Goal: Information Seeking & Learning: Compare options

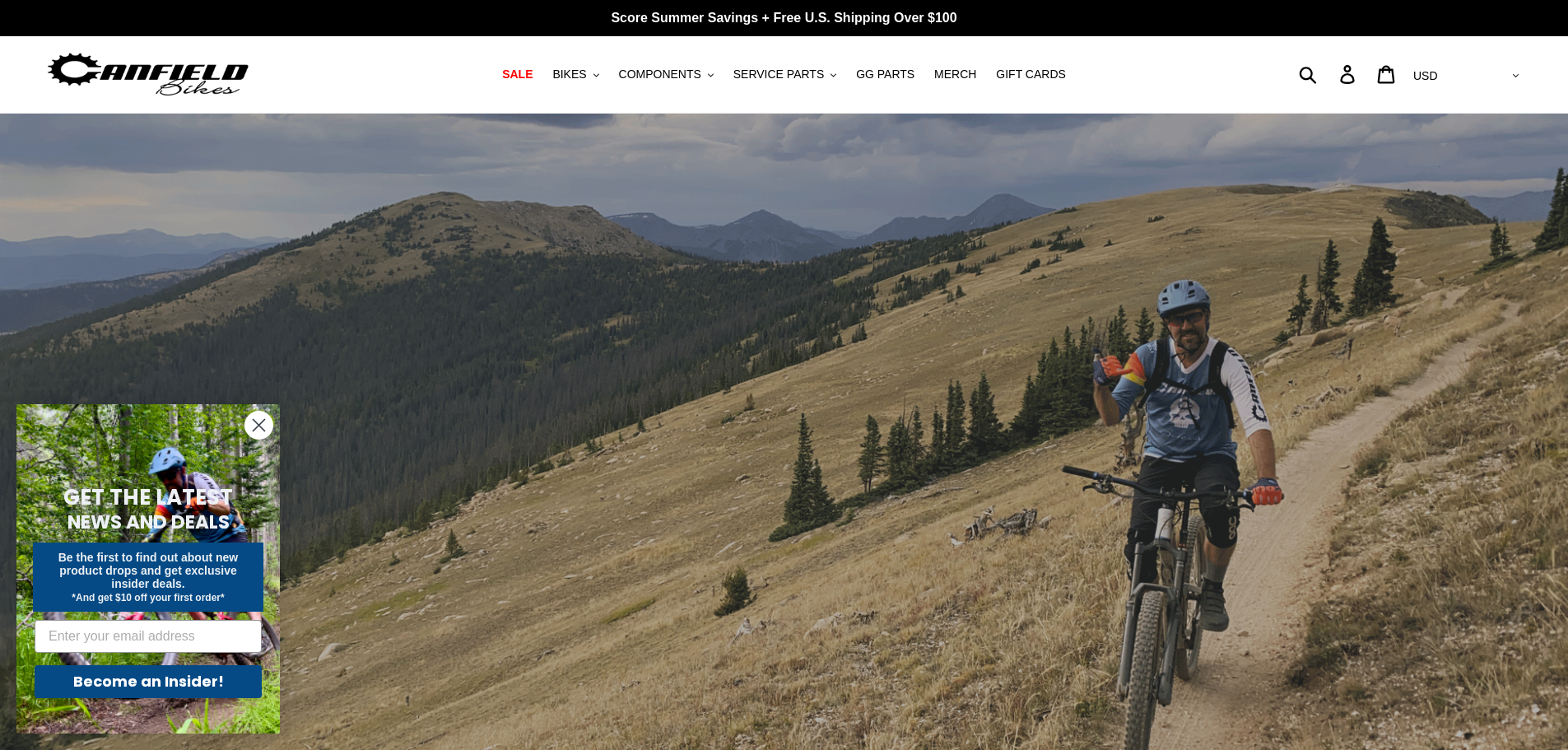
click at [266, 414] on circle "Close dialog" at bounding box center [259, 425] width 27 height 27
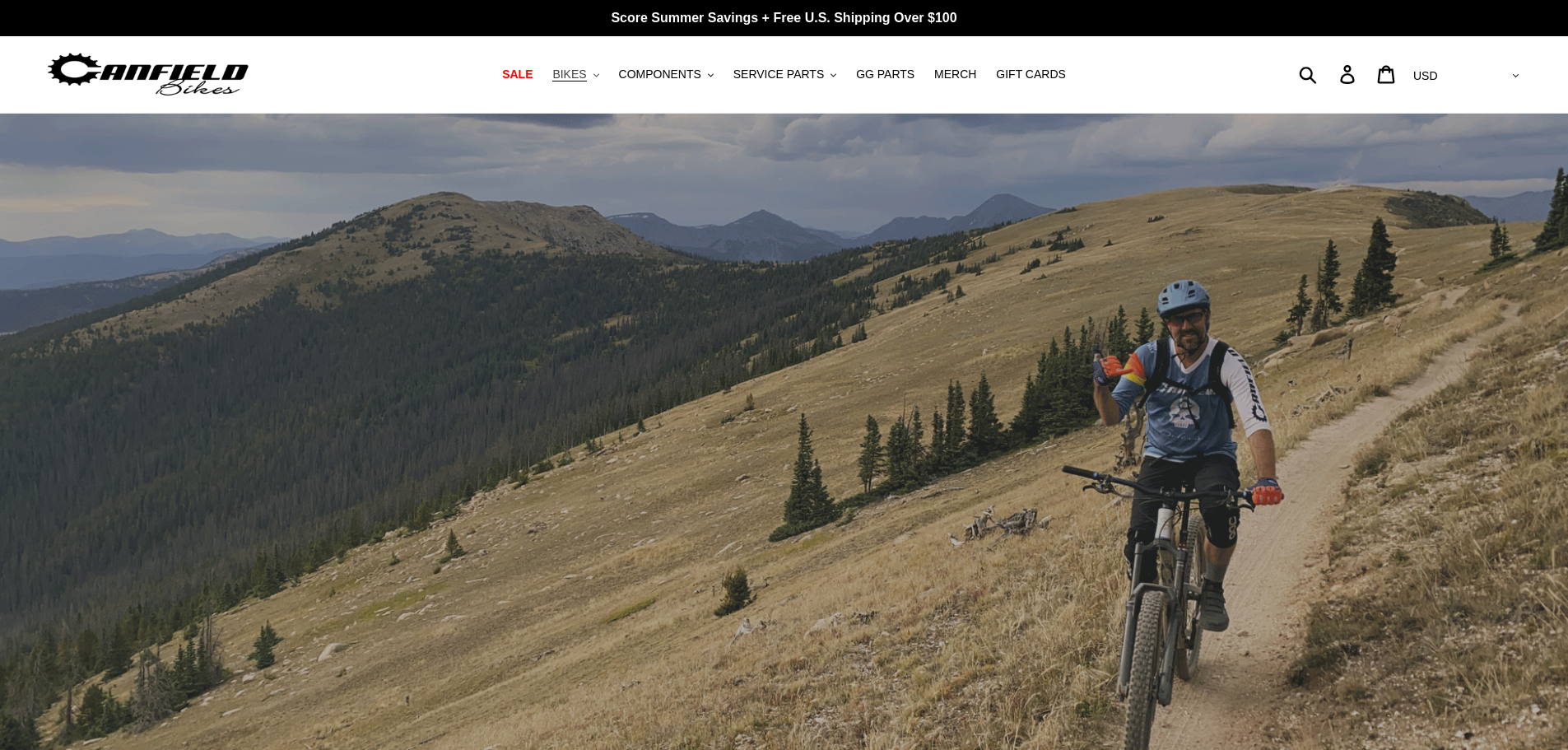
click at [607, 71] on button "BIKES .cls-1{fill:#231f20}" at bounding box center [575, 75] width 63 height 22
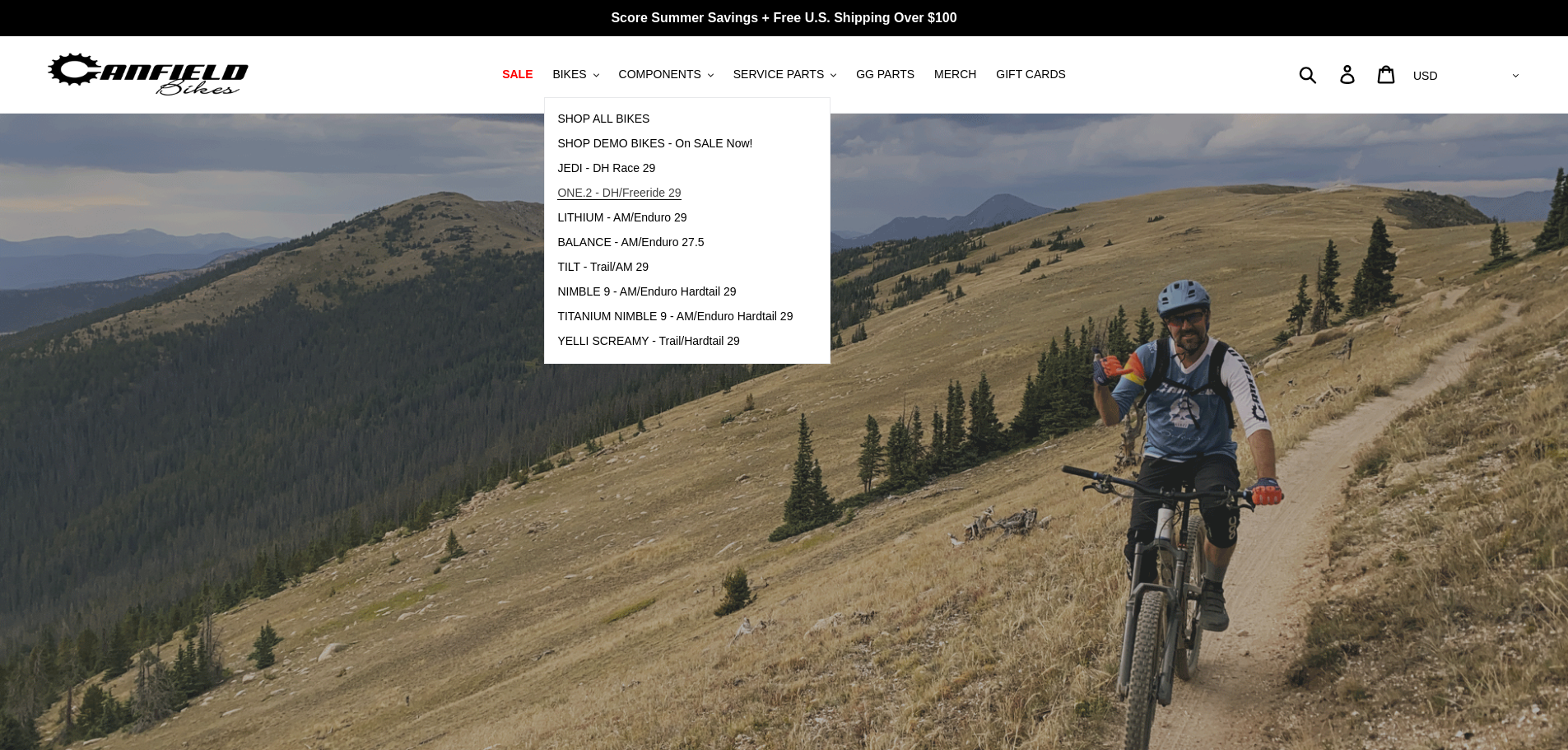
click at [621, 192] on span "ONE.2 - DH/Freeride 29" at bounding box center [619, 193] width 124 height 14
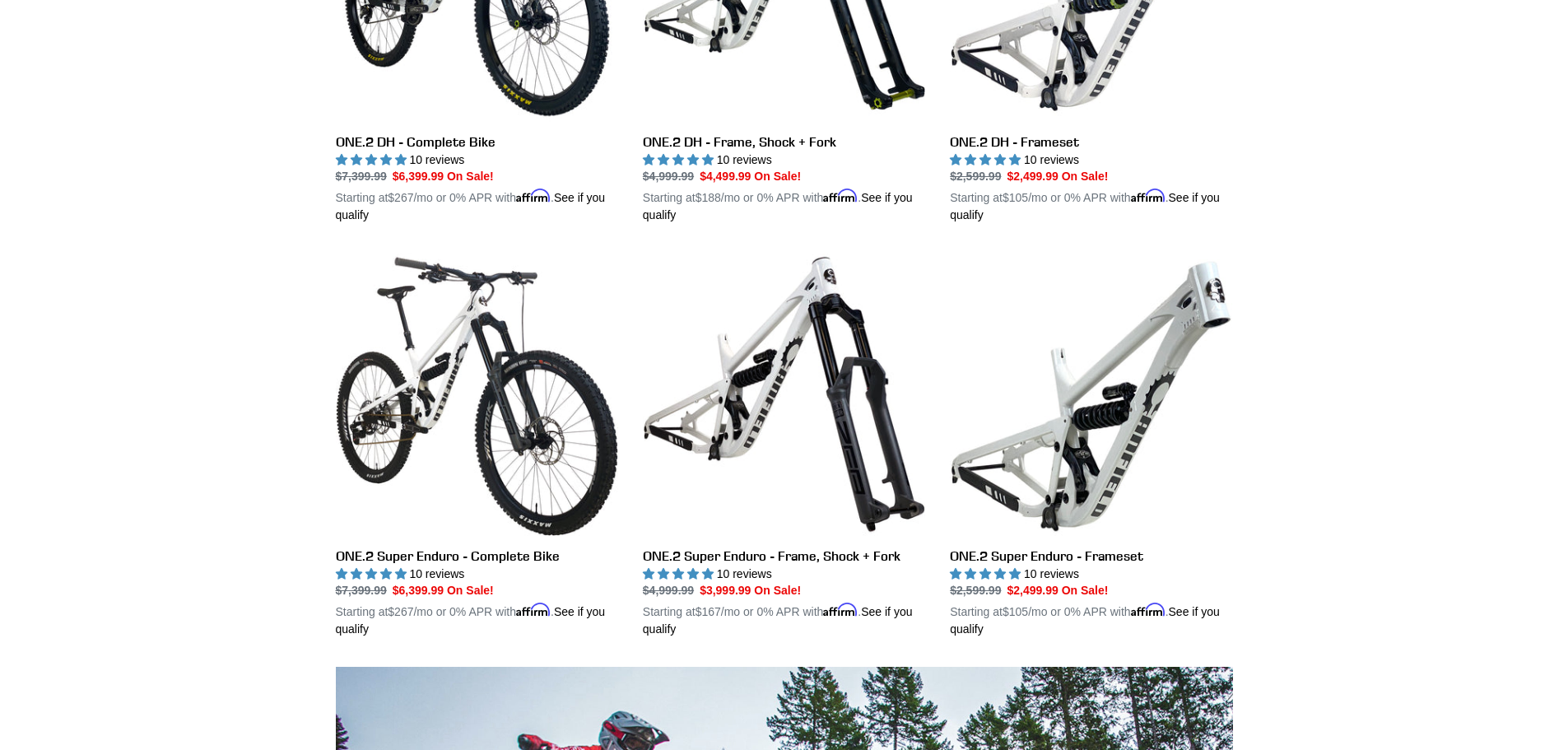
scroll to position [658, 0]
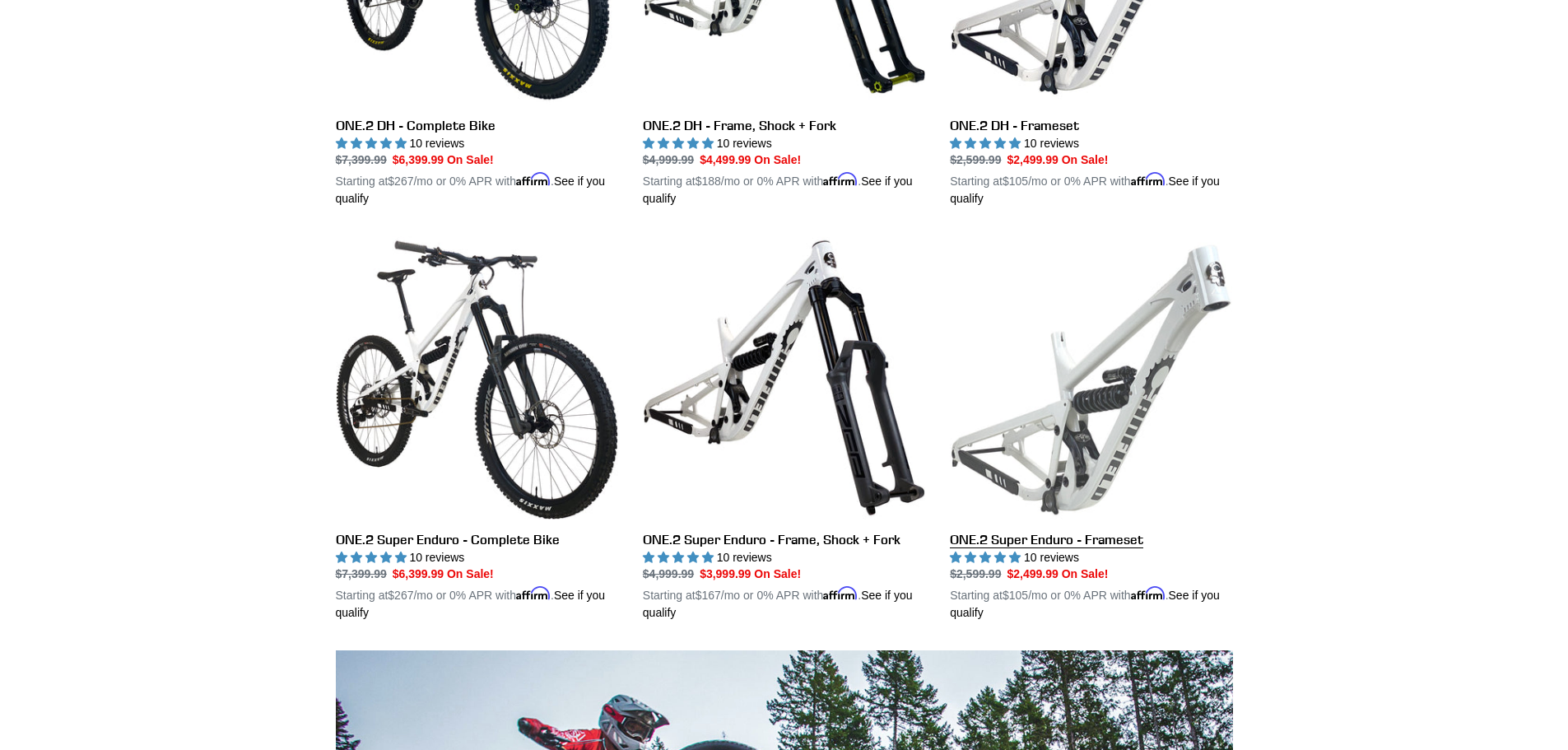
click at [1116, 367] on link "ONE.2 Super Enduro - Frameset" at bounding box center [1091, 429] width 283 height 385
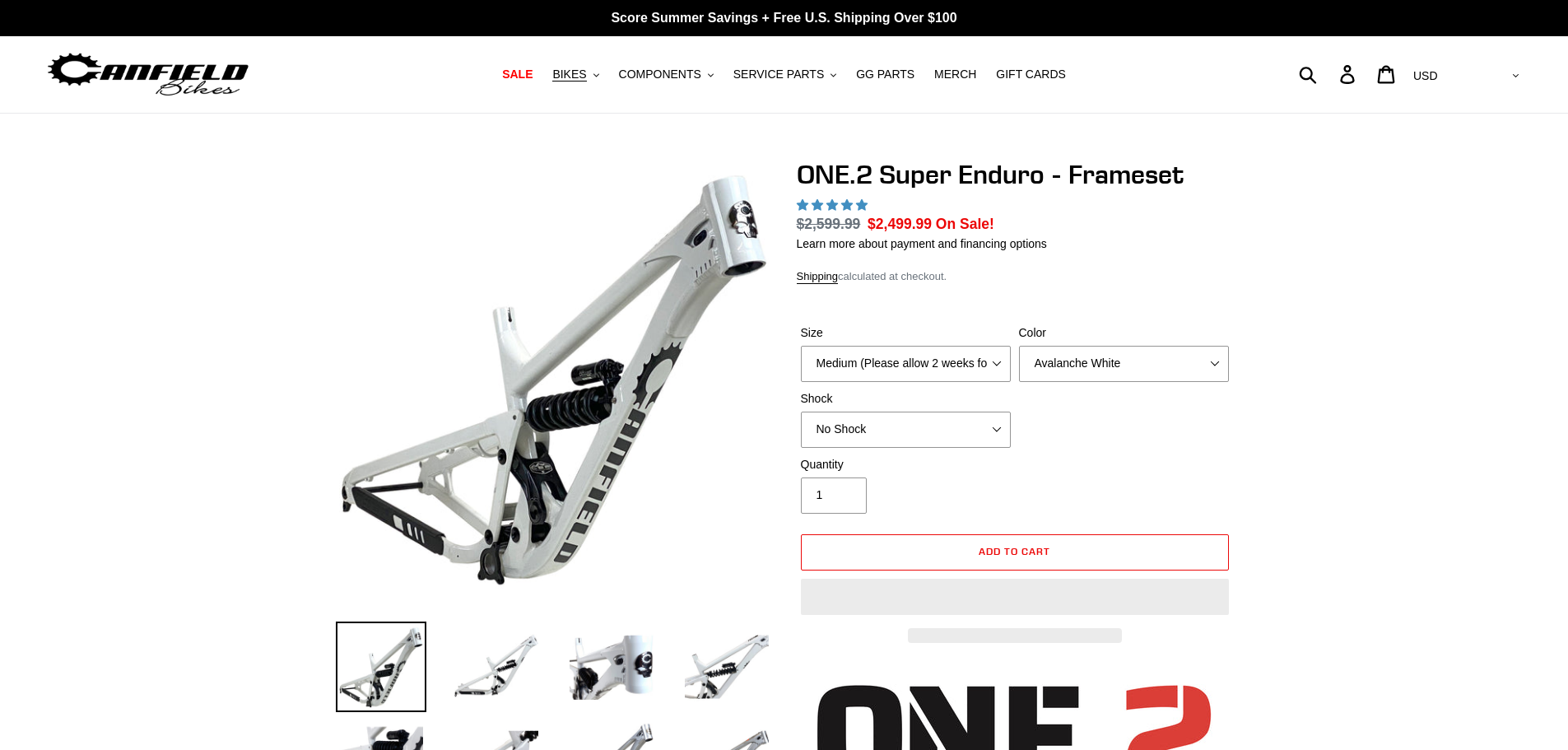
select select "highest-rating"
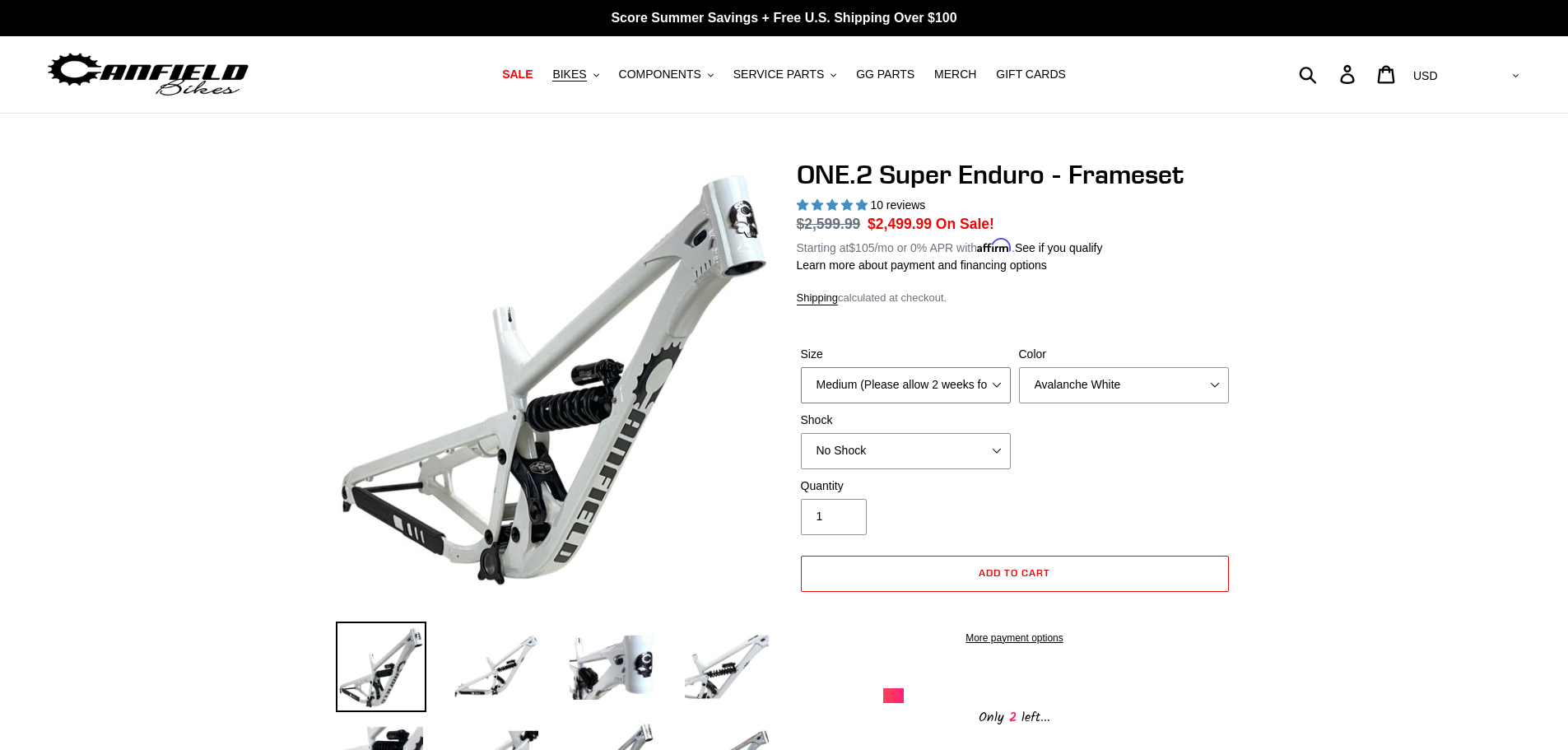
click at [979, 387] on select "Medium (Please allow 2 weeks for delivery) Large (Sold Out)" at bounding box center [906, 385] width 210 height 36
click at [982, 382] on select "Medium (Please allow 2 weeks for delivery) Large (Sold Out)" at bounding box center [906, 385] width 210 height 36
click at [1179, 367] on select "Avalanche White Bentonite Grey" at bounding box center [1124, 385] width 210 height 36
click at [1019, 367] on select "Avalanche White Bentonite Grey" at bounding box center [1124, 385] width 210 height 36
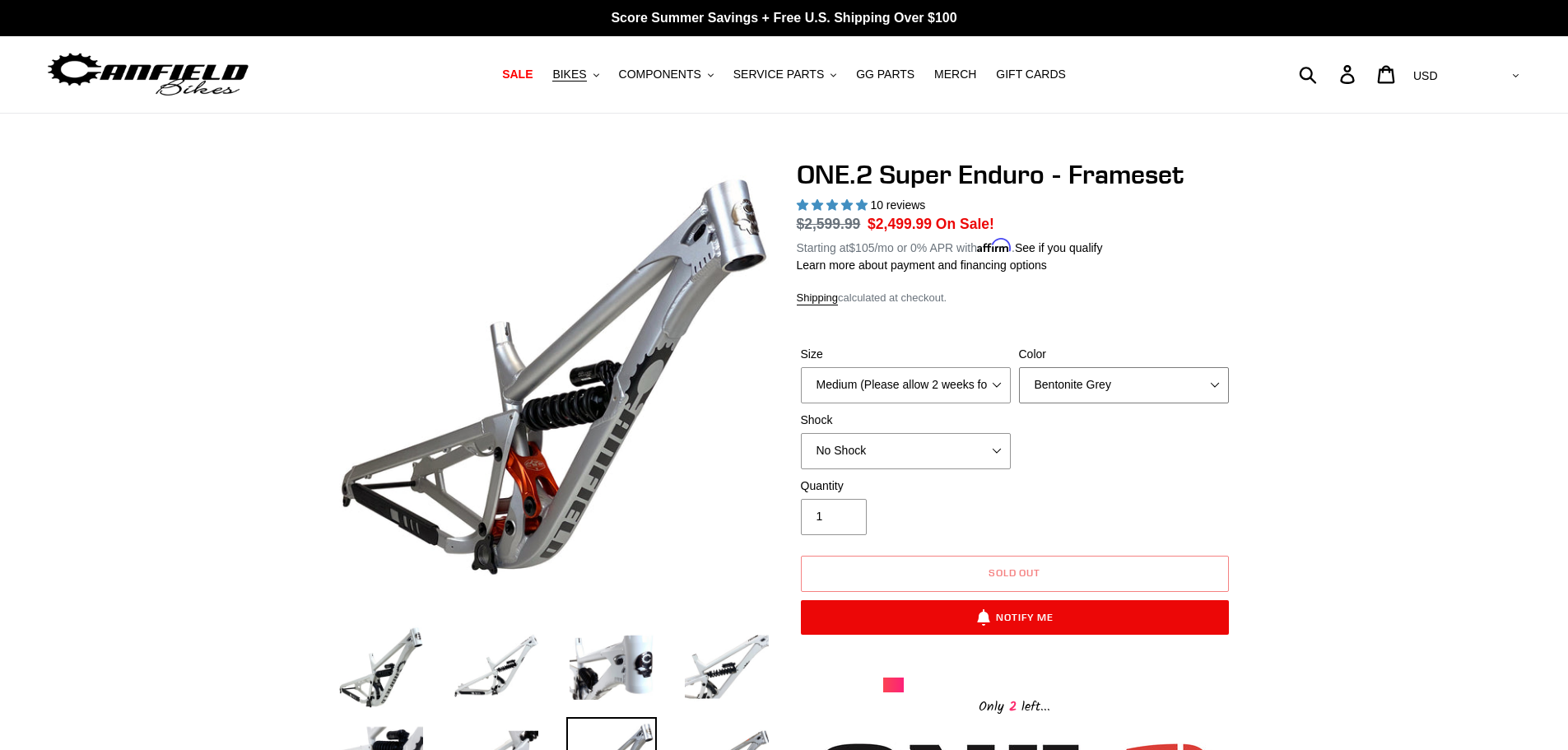
click at [1174, 375] on select "Avalanche White Bentonite Grey" at bounding box center [1124, 385] width 210 height 36
click at [1015, 377] on div "Color Avalanche White Bentonite Grey" at bounding box center [1124, 374] width 218 height 58
click at [986, 375] on select "Medium (Please allow 2 weeks for delivery) Large (Sold Out)" at bounding box center [906, 385] width 210 height 36
click at [1103, 382] on select "Avalanche White Bentonite Grey" at bounding box center [1124, 385] width 210 height 36
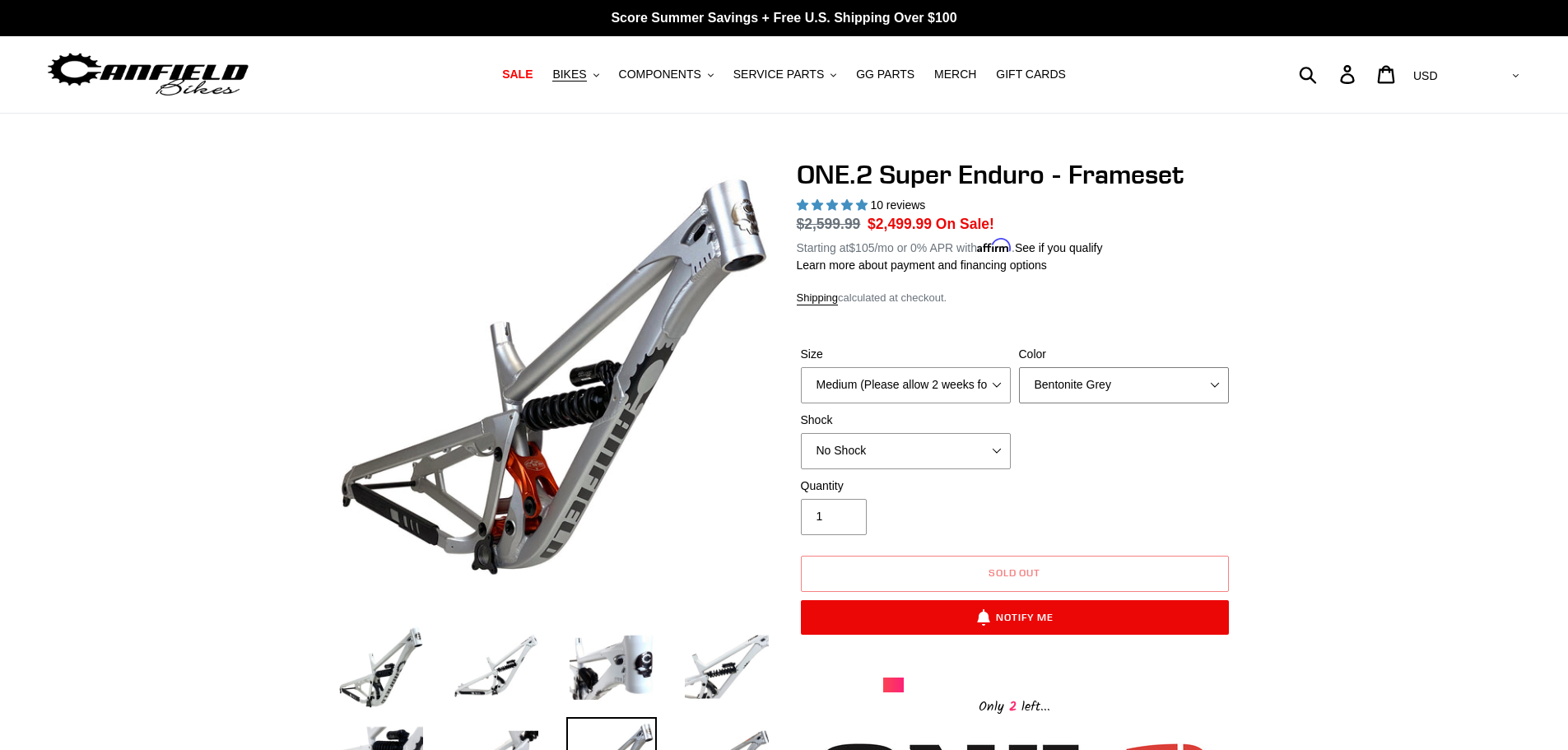
select select "Avalanche White"
click at [1019, 367] on select "Avalanche White Bentonite Grey" at bounding box center [1124, 385] width 210 height 36
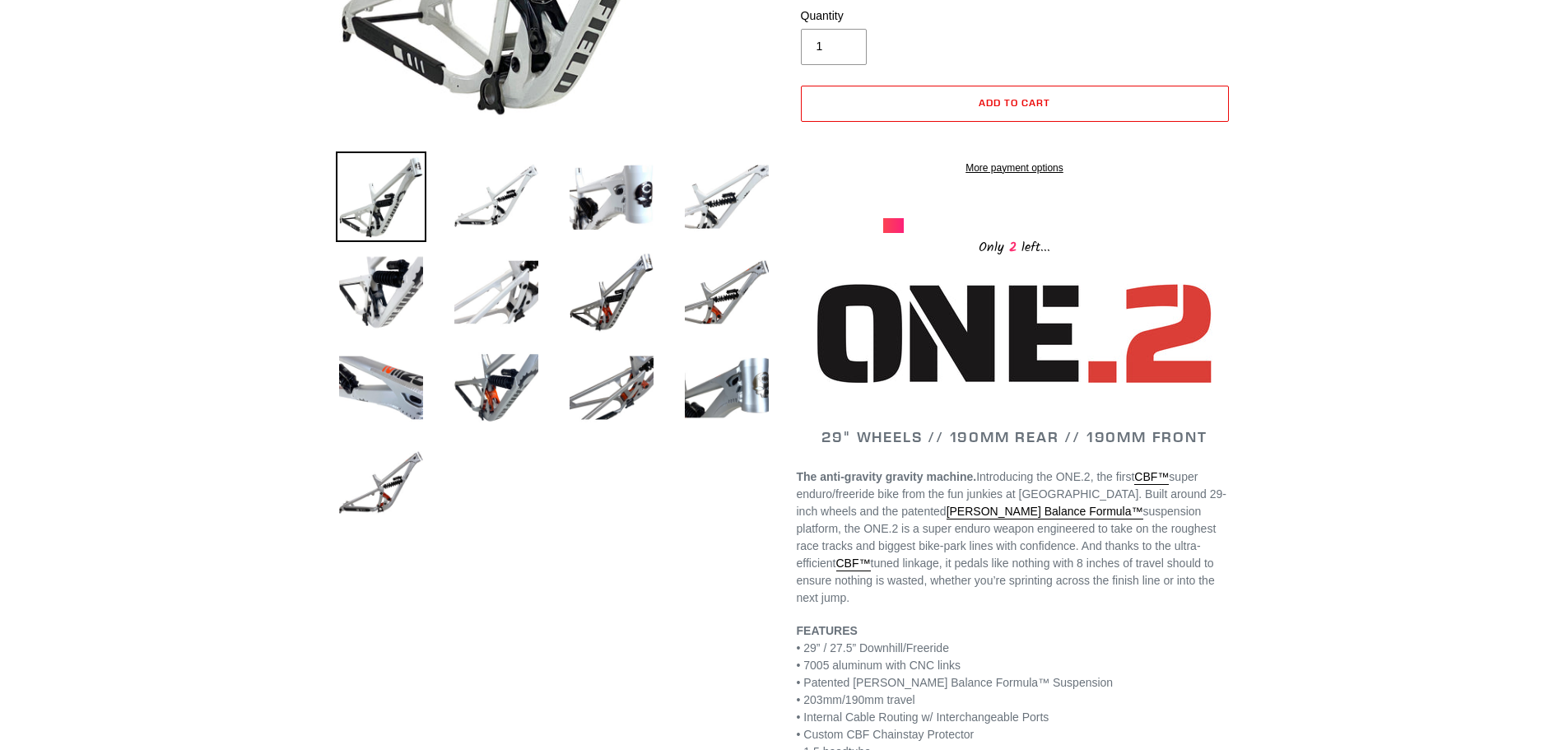
scroll to position [494, 0]
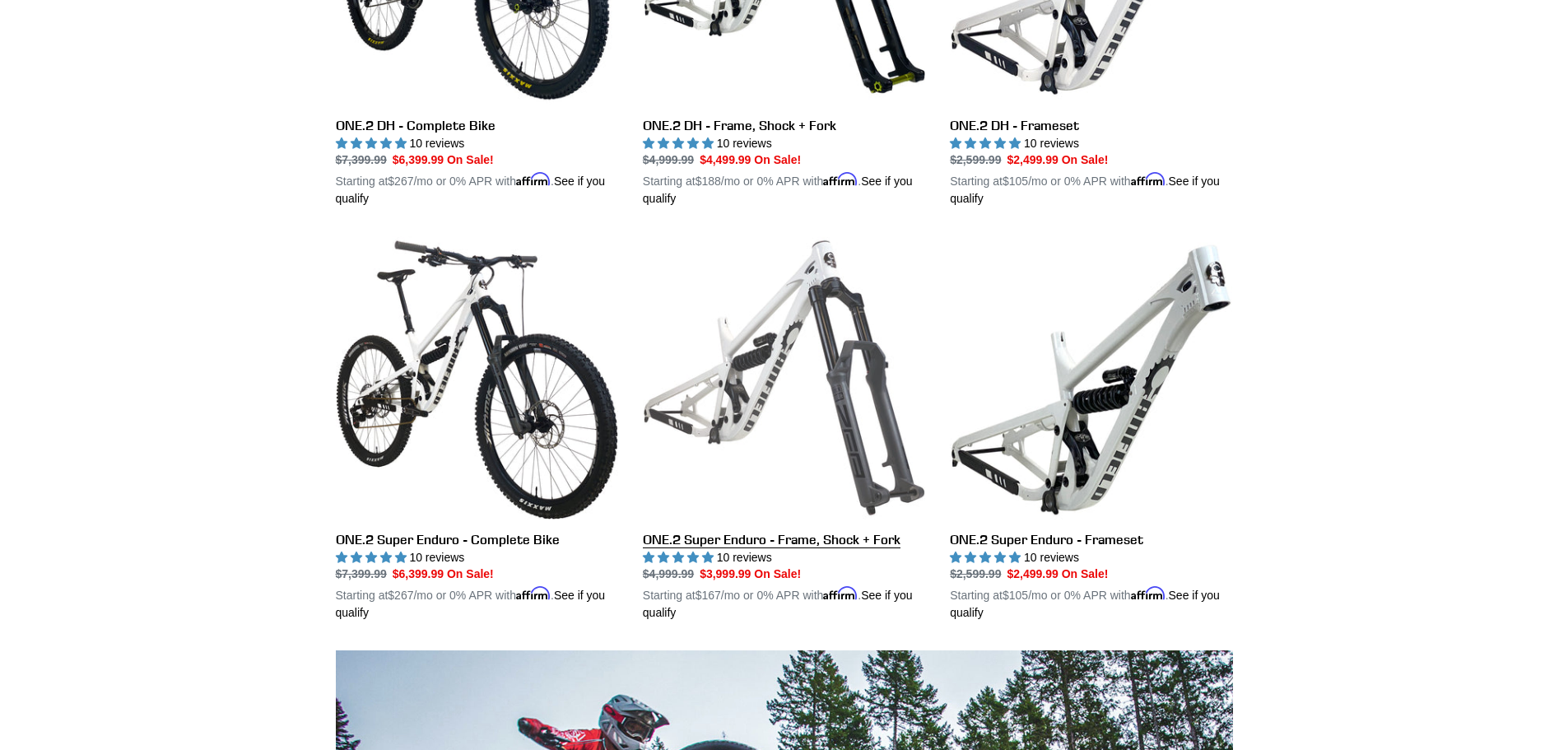
click at [731, 383] on link "ONE.2 Super Enduro - Frame, Shock + Fork" at bounding box center [784, 429] width 283 height 385
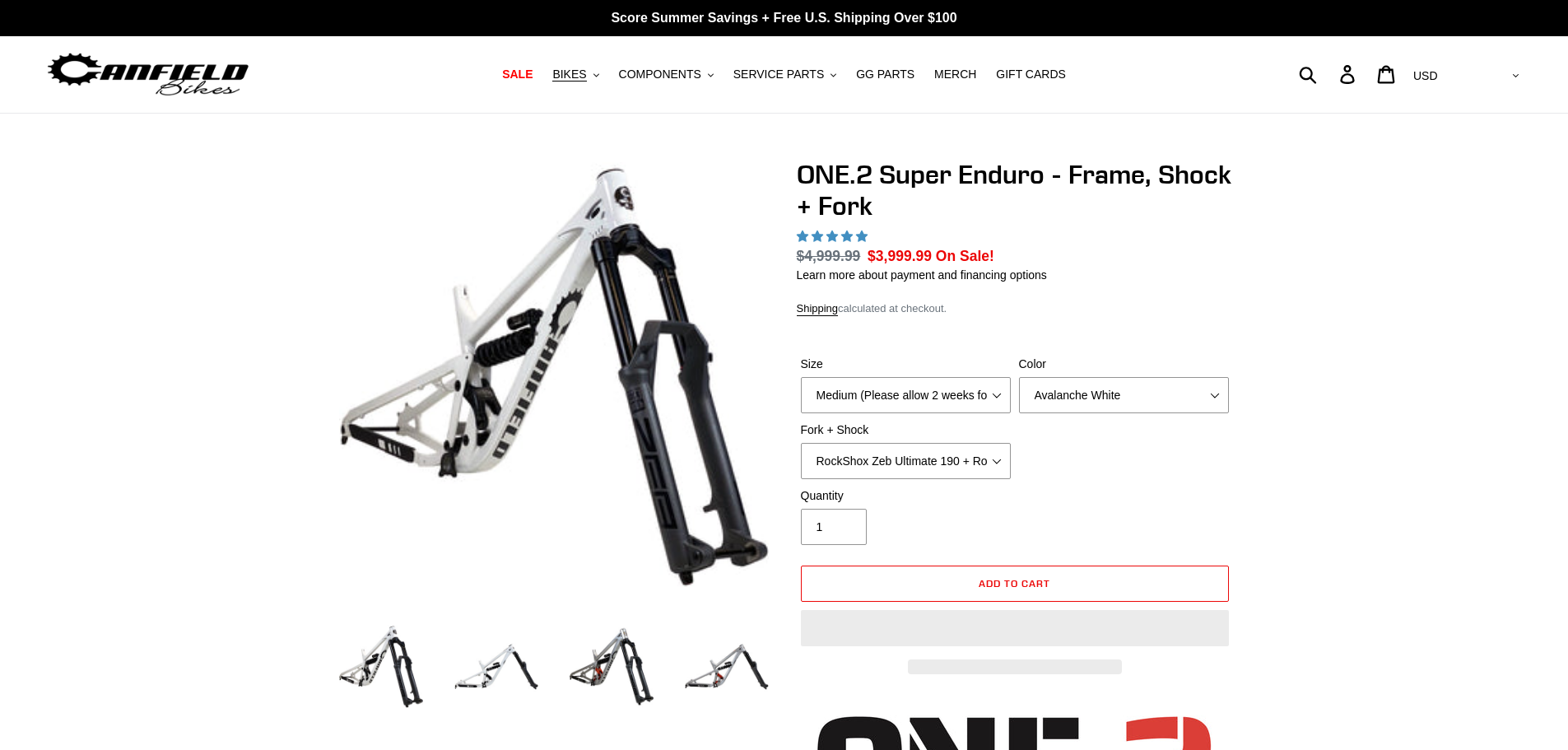
select select "highest-rating"
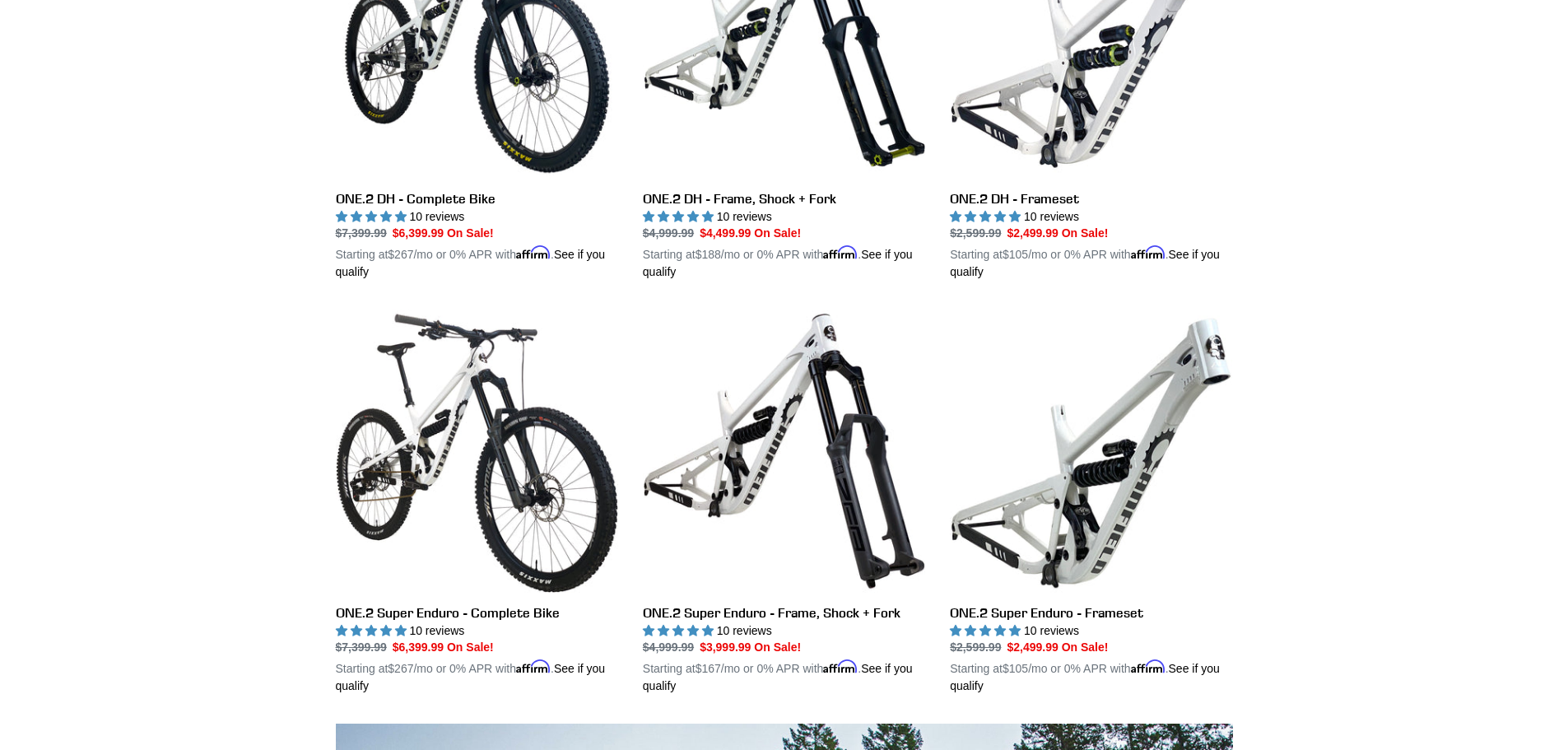
scroll to position [576, 0]
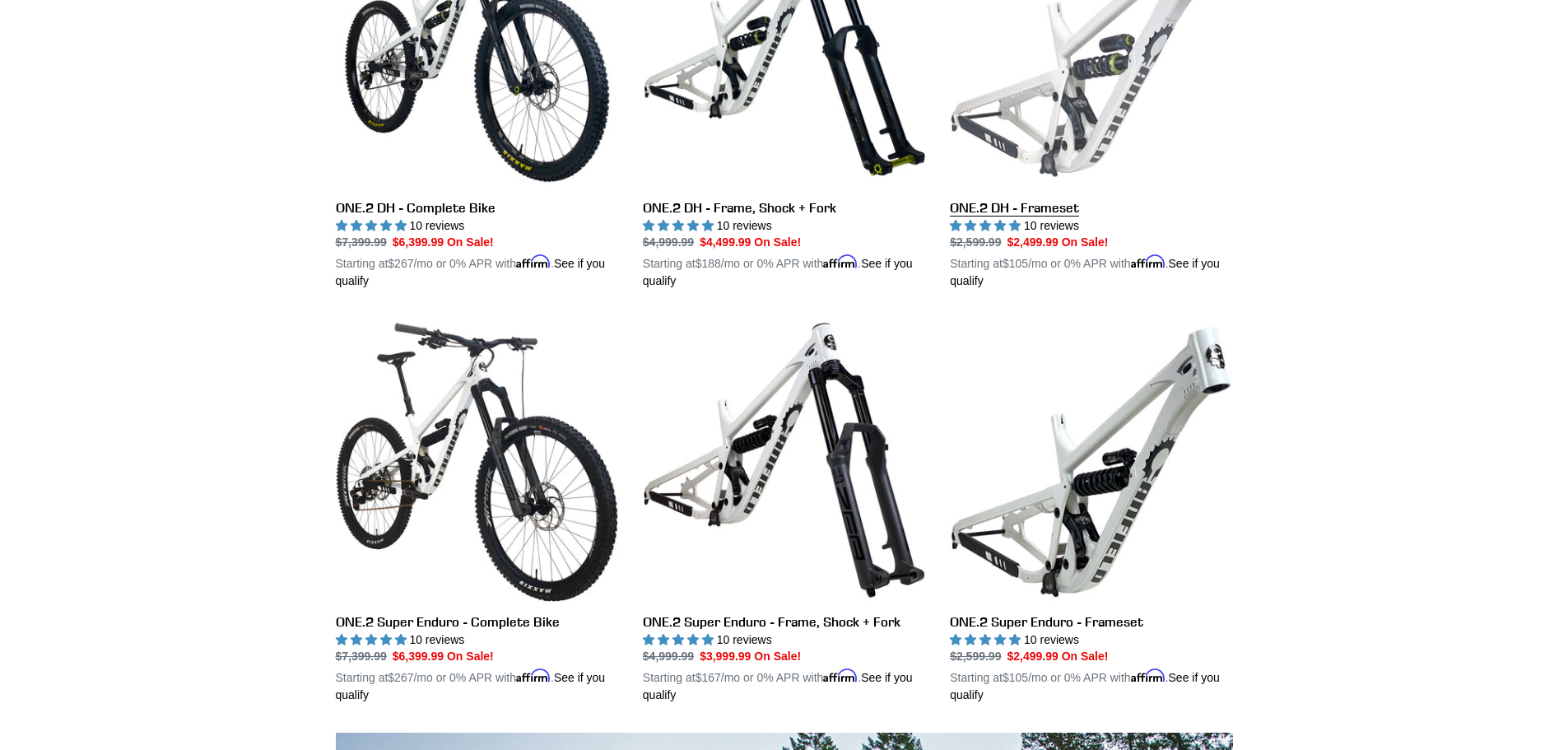
click at [1042, 154] on link "ONE.2 DH - Frameset" at bounding box center [1091, 98] width 283 height 385
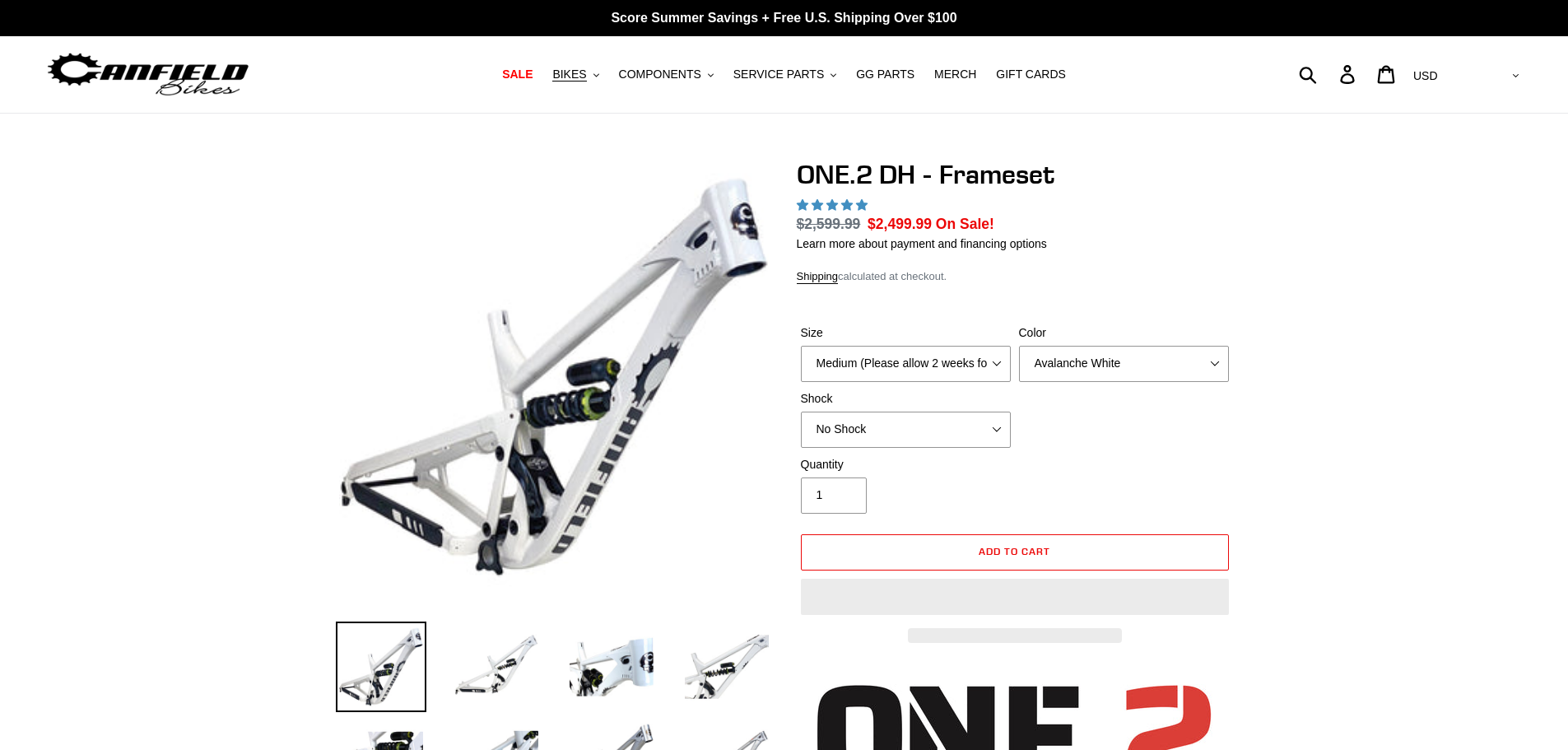
select select "highest-rating"
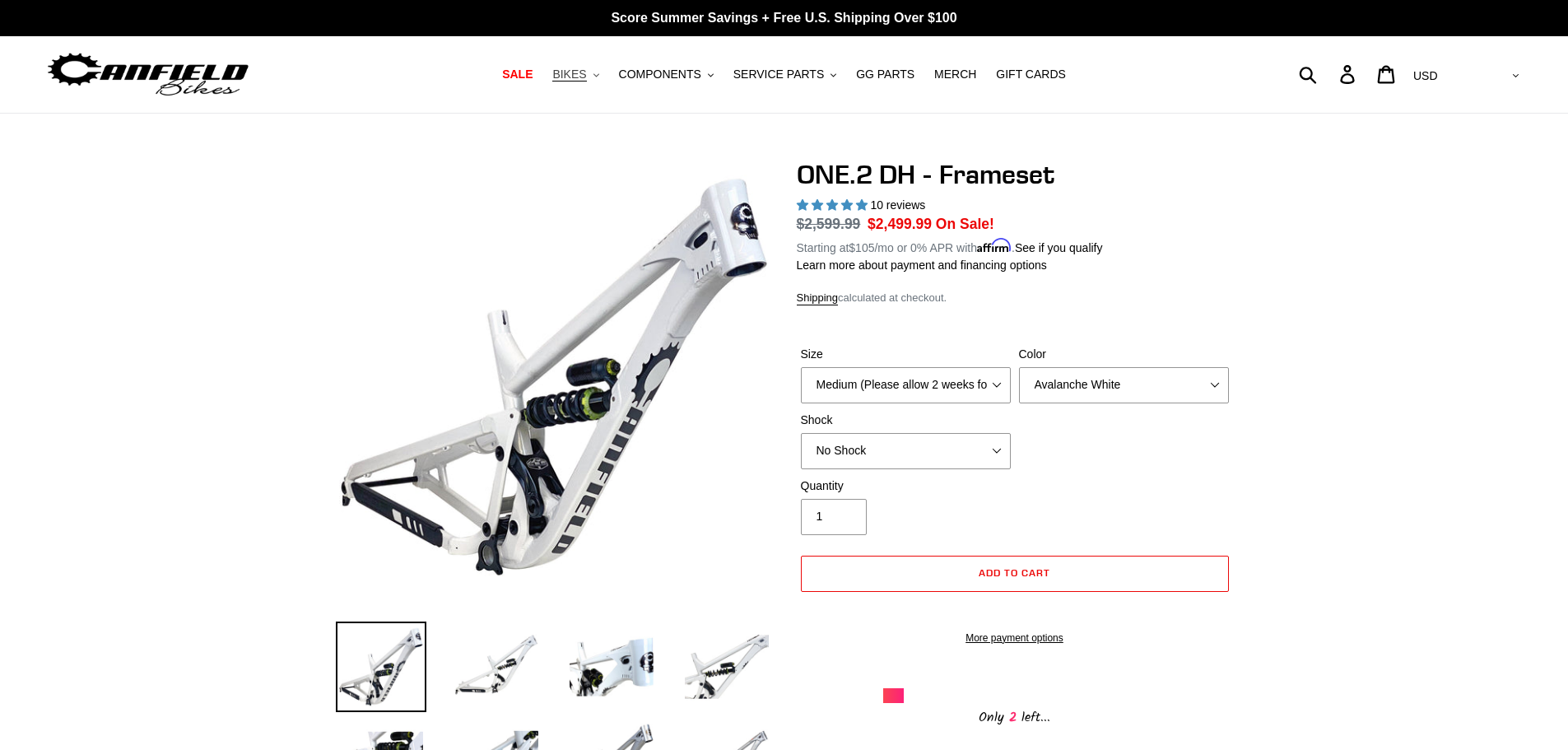
click at [607, 81] on button "BIKES .cls-1{fill:#231f20}" at bounding box center [575, 75] width 63 height 22
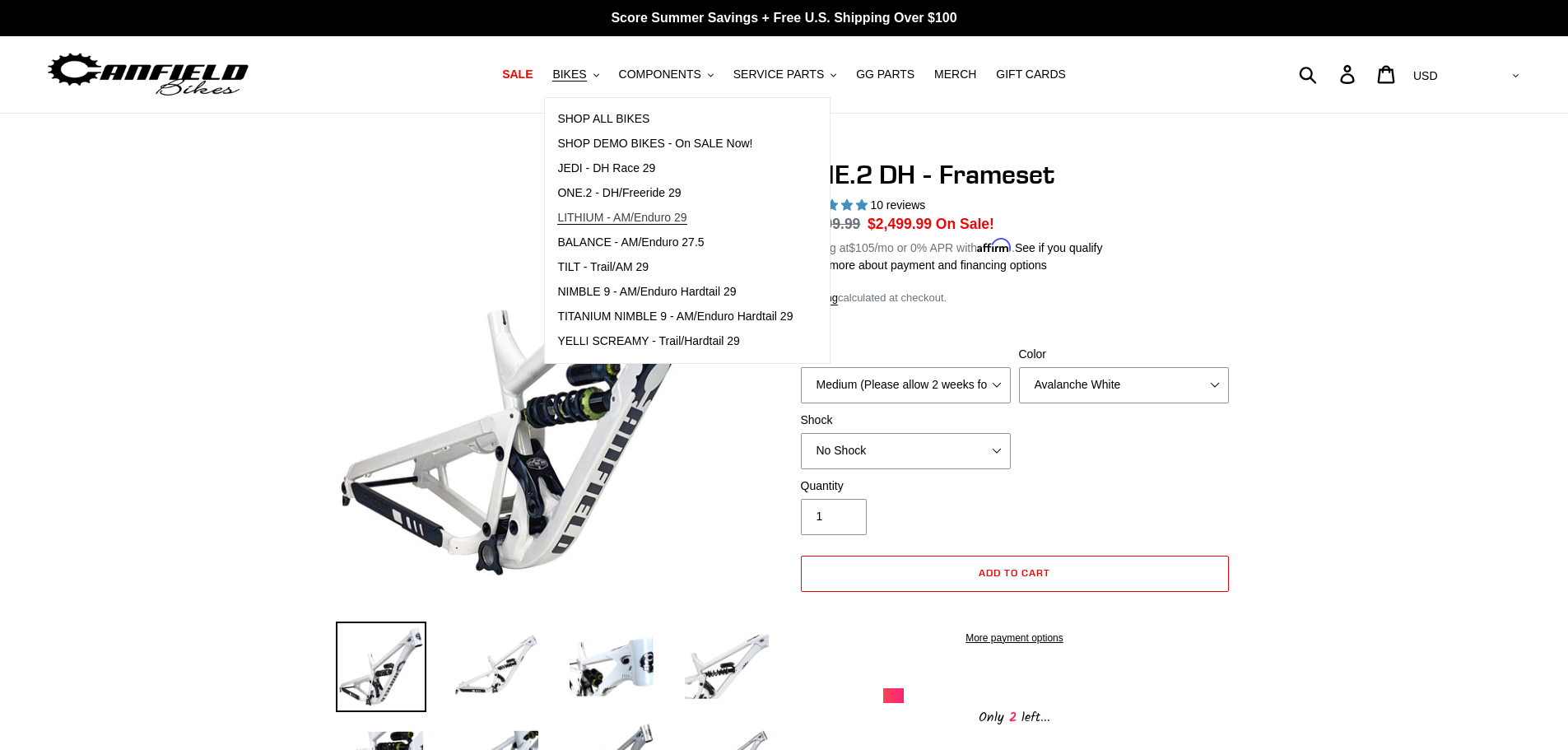
click at [648, 218] on span "LITHIUM - AM/Enduro 29" at bounding box center [622, 217] width 129 height 14
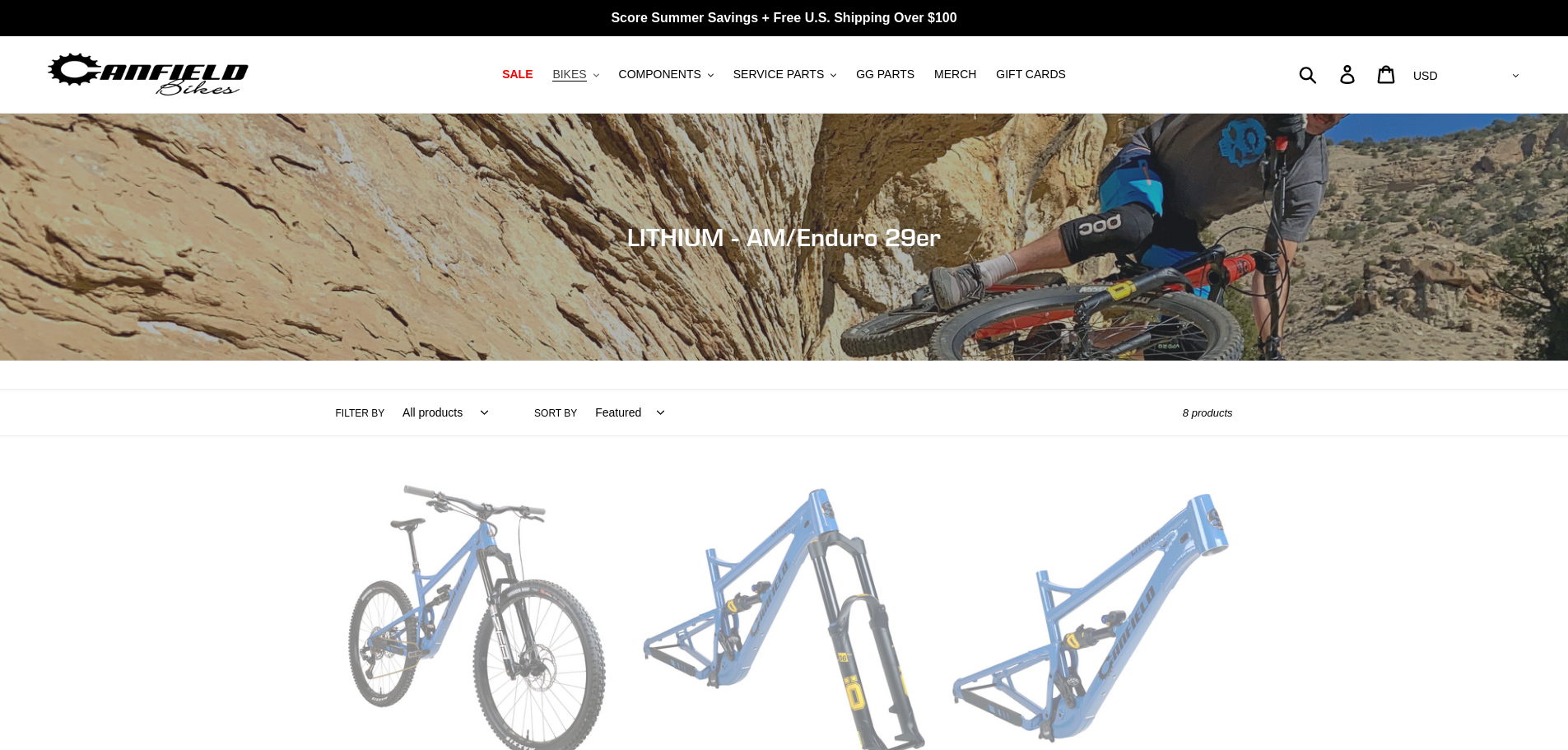
click at [586, 74] on span "BIKES" at bounding box center [569, 75] width 34 height 14
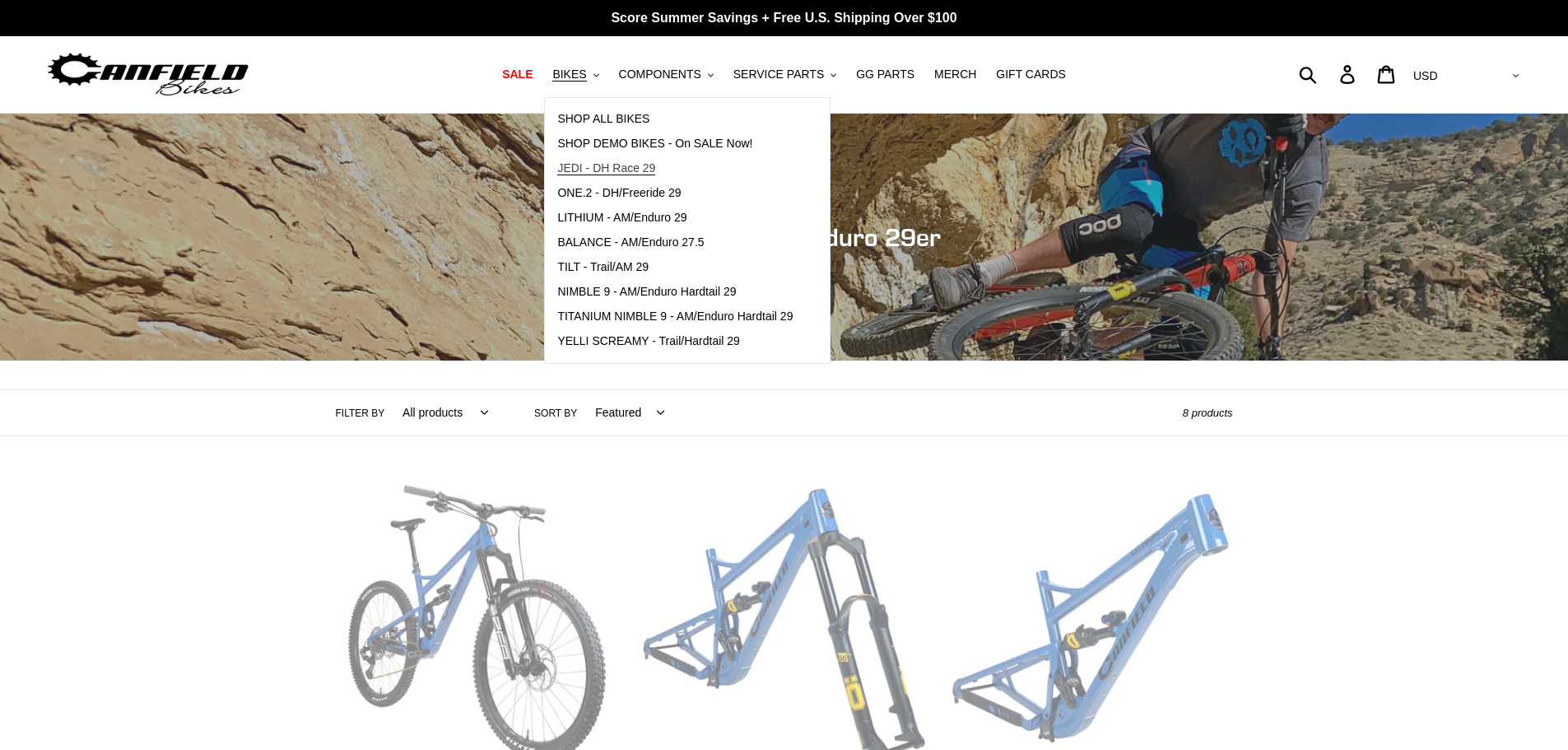
click at [630, 171] on span "JEDI - DH Race 29" at bounding box center [607, 168] width 98 height 14
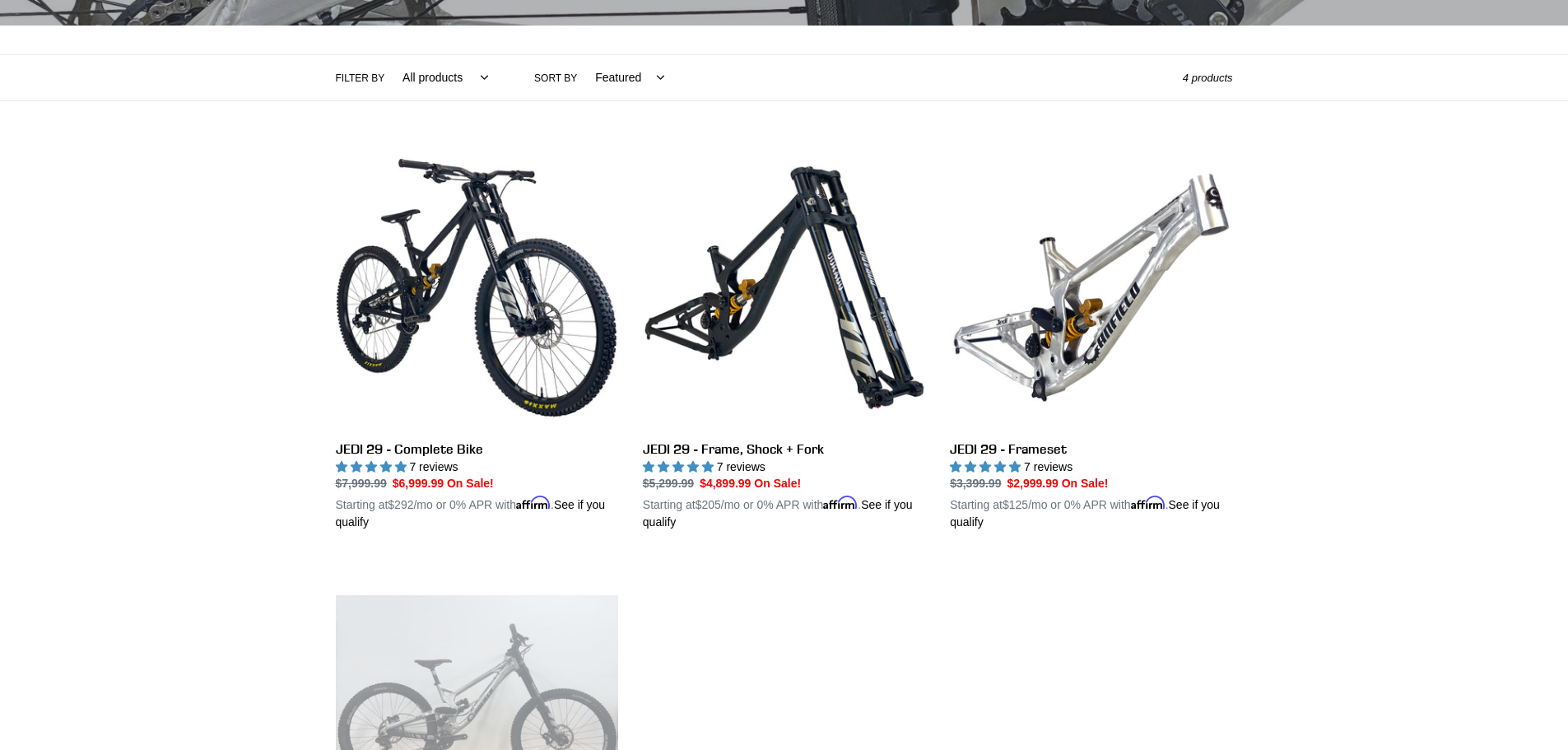
scroll to position [329, 0]
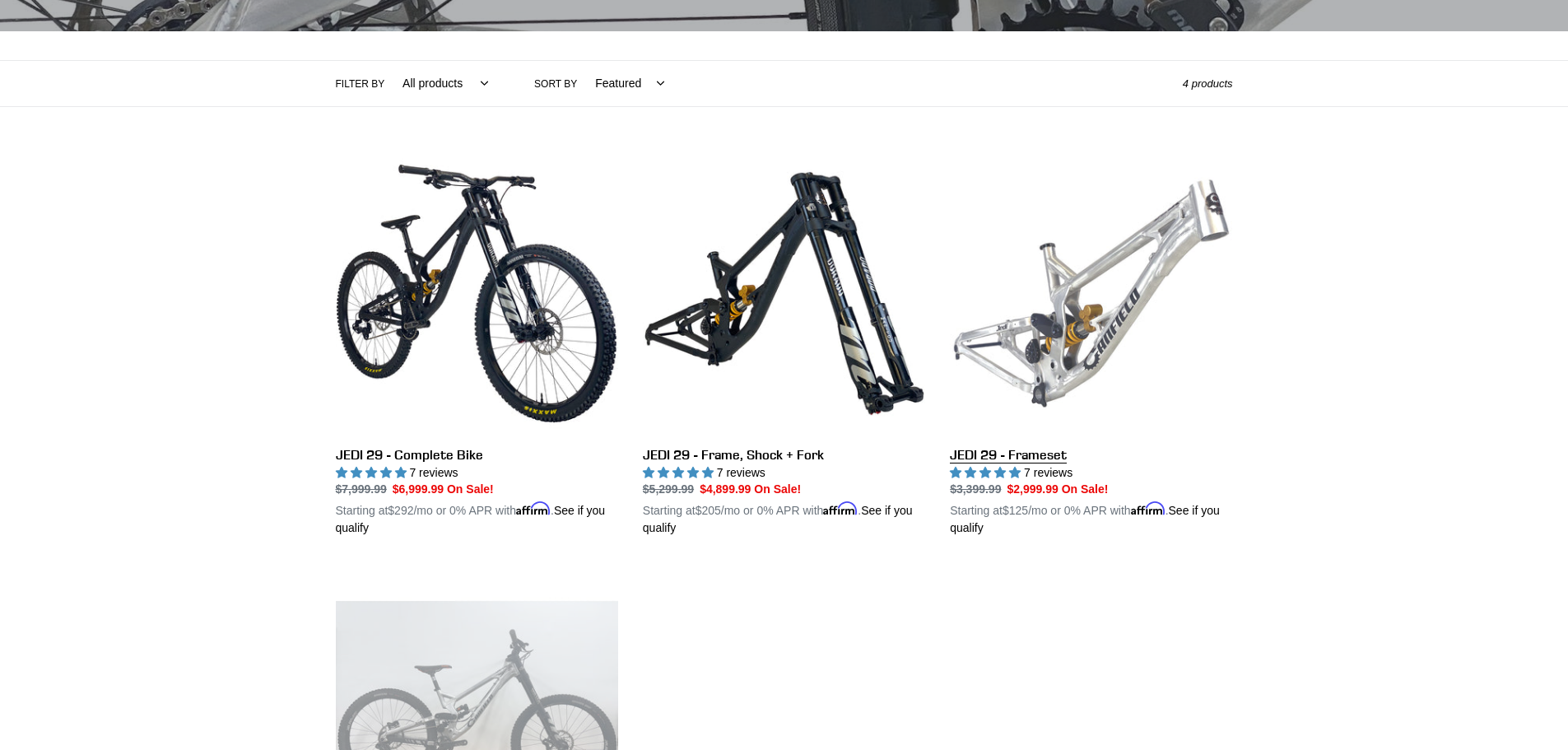
click at [1135, 309] on link "JEDI 29 - Frameset" at bounding box center [1091, 345] width 283 height 385
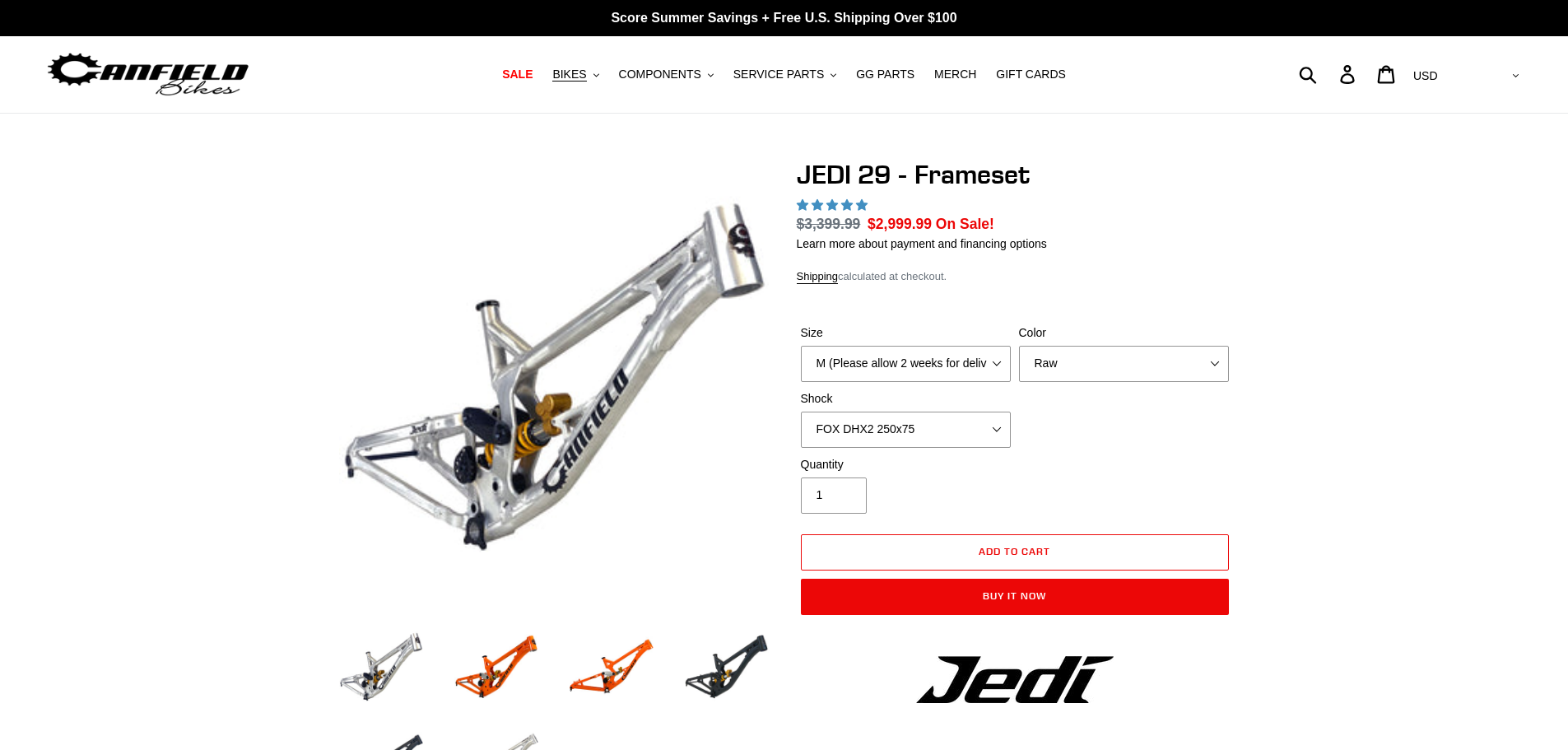
select select "highest-rating"
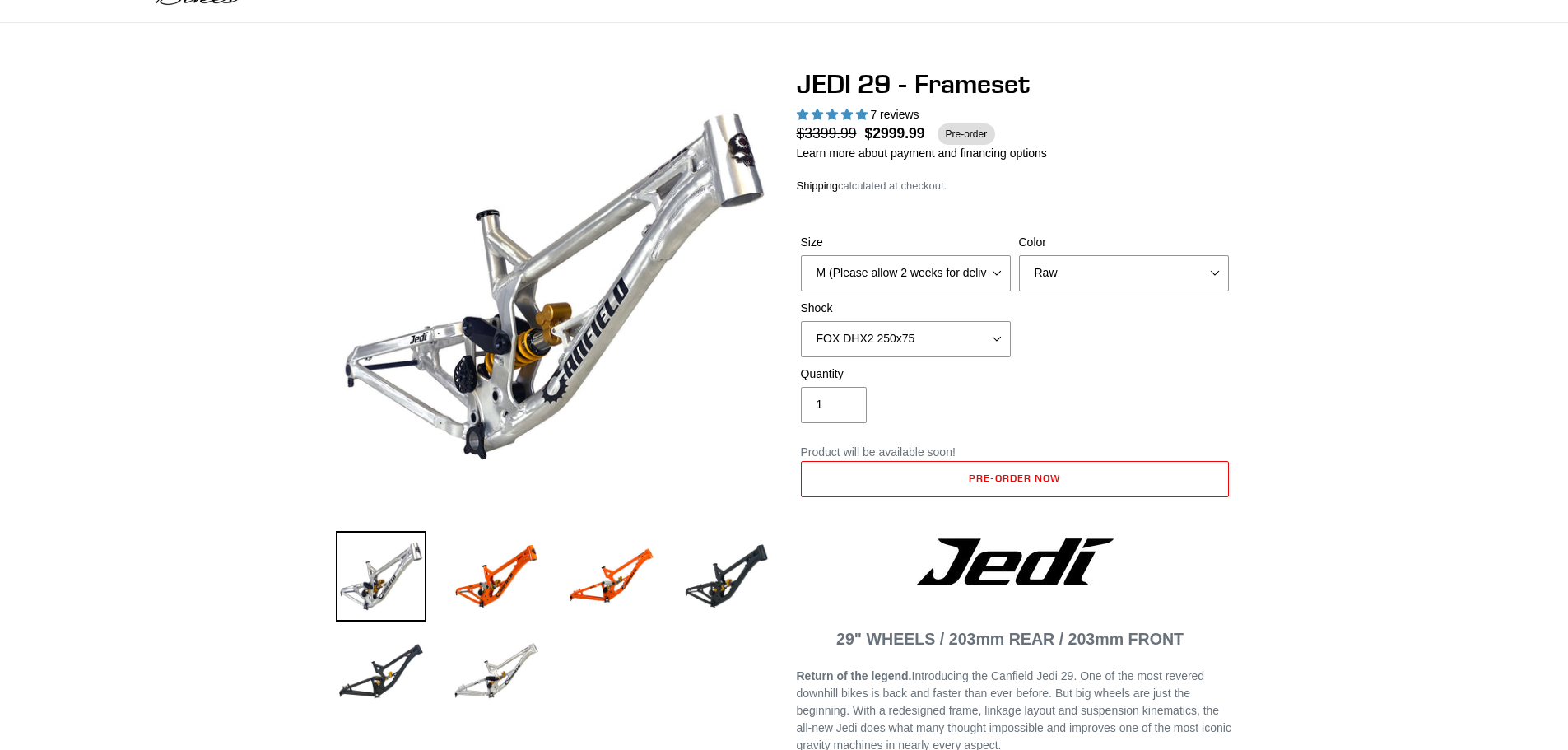
scroll to position [82, 0]
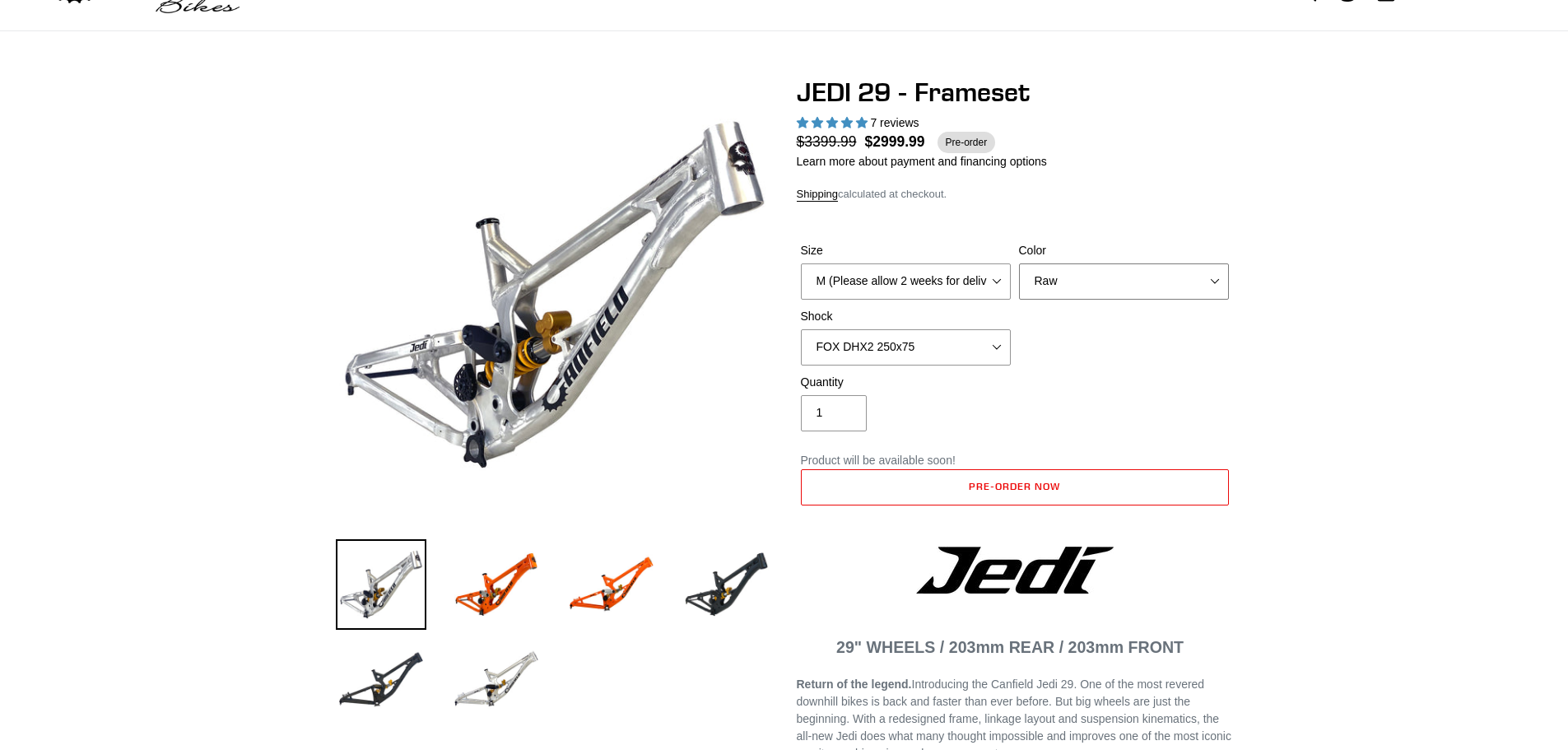
click at [1180, 266] on select "Orange Raw Stealth Black" at bounding box center [1124, 282] width 210 height 36
click at [1019, 264] on select "Orange Raw Stealth Black" at bounding box center [1124, 282] width 210 height 36
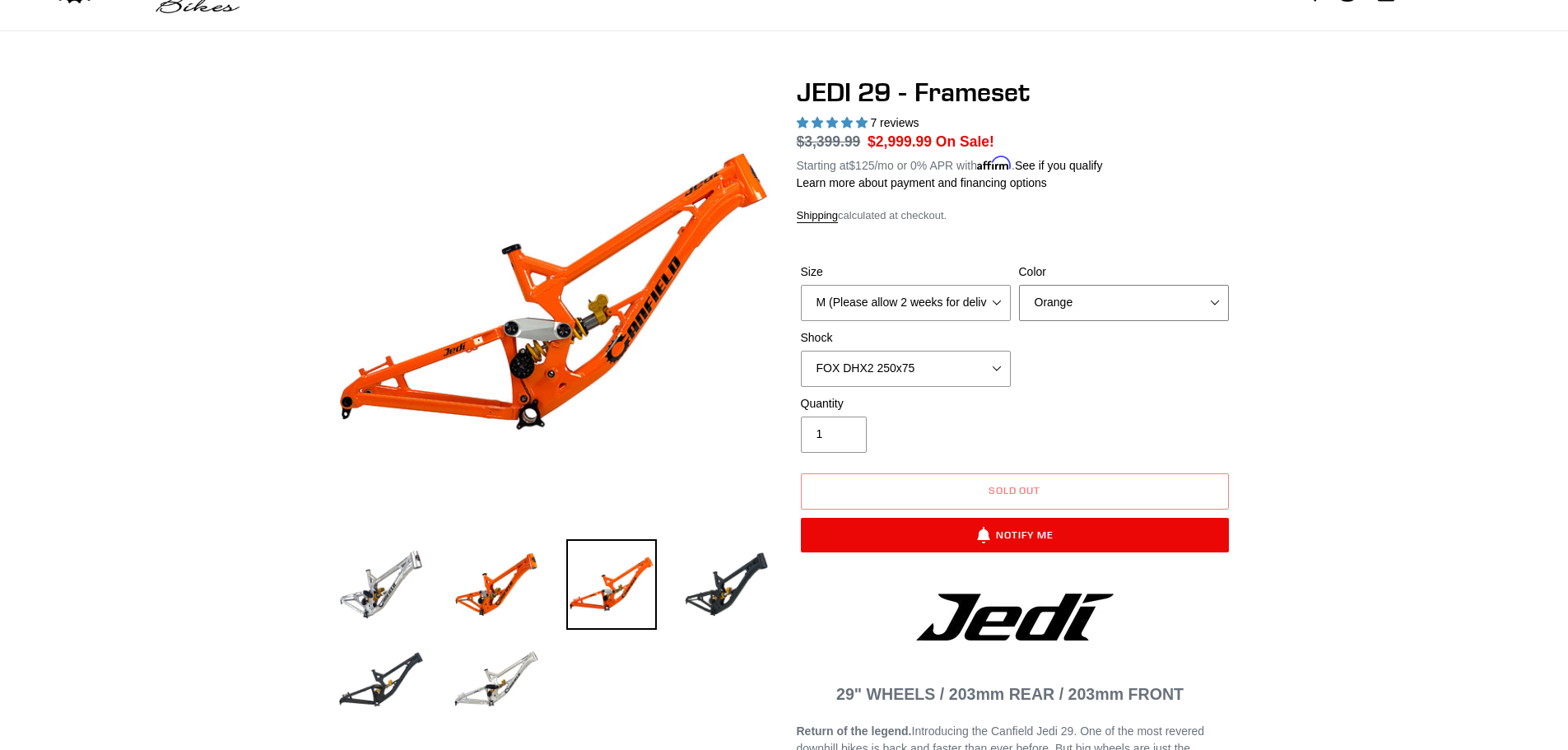
click at [1165, 293] on select "Orange Raw Stealth Black" at bounding box center [1124, 302] width 210 height 36
click at [1019, 284] on select "Orange Raw Stealth Black" at bounding box center [1124, 302] width 210 height 36
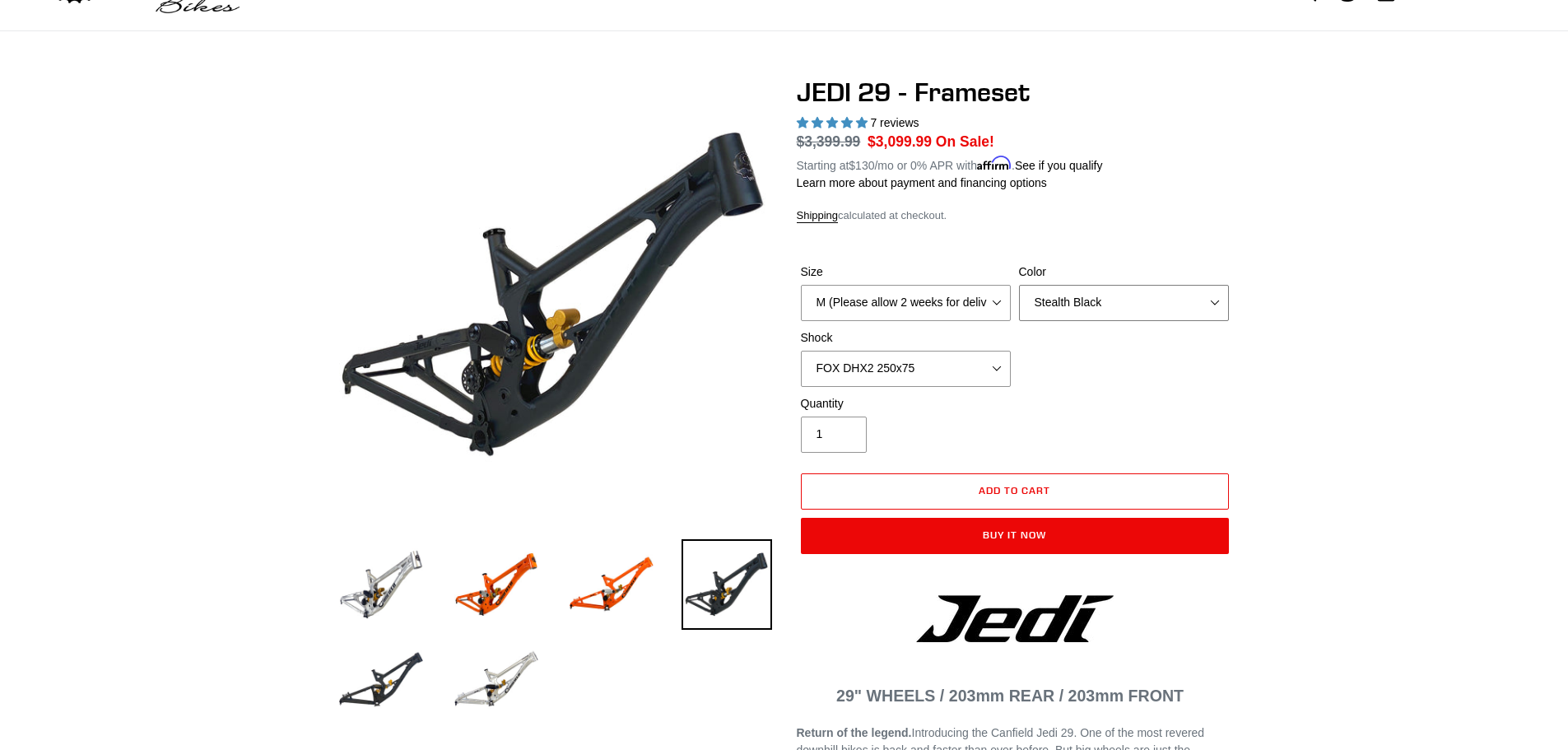
click at [1193, 308] on select "Orange Raw Stealth Black" at bounding box center [1124, 302] width 210 height 36
click at [1019, 284] on select "Orange Raw Stealth Black" at bounding box center [1124, 302] width 210 height 36
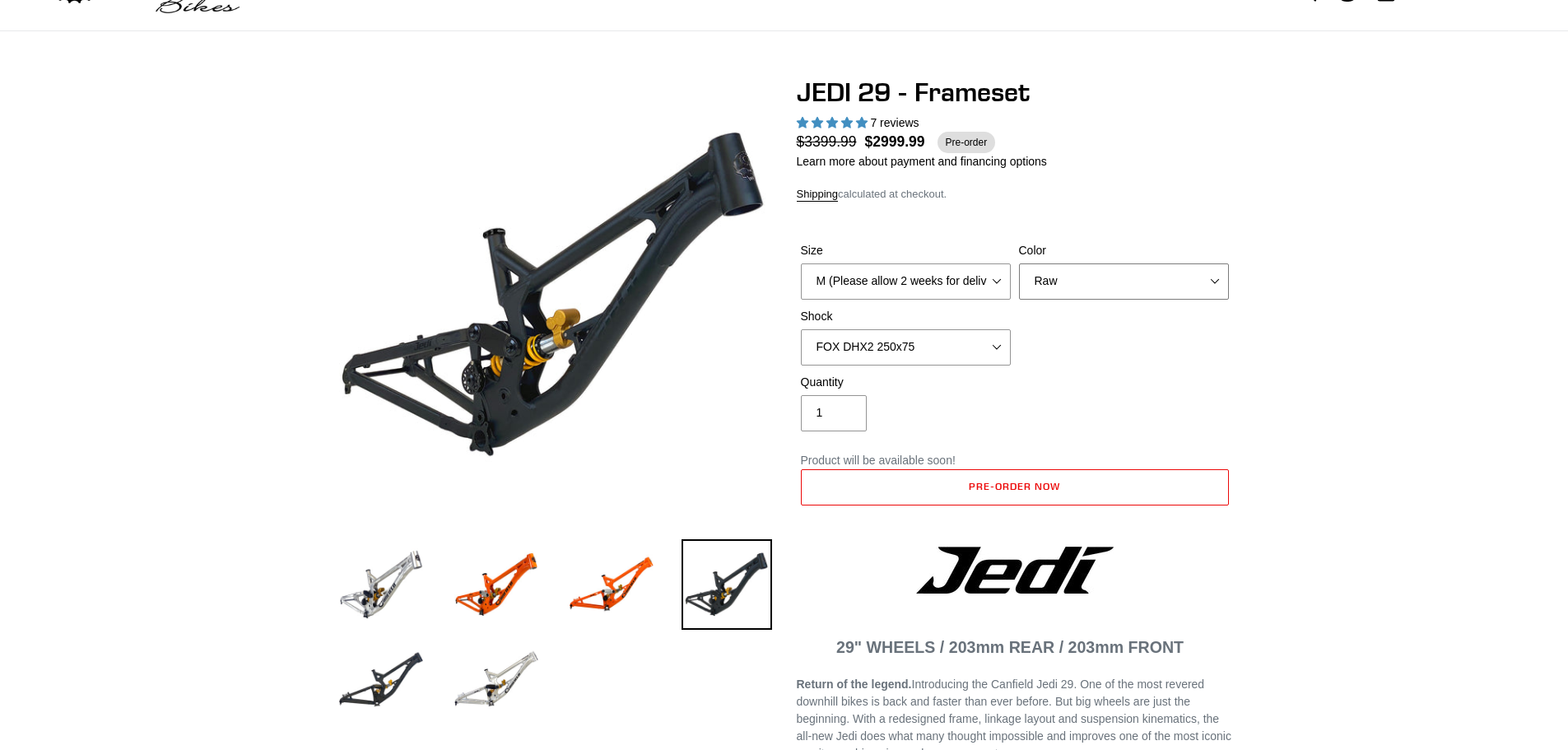
click at [1181, 284] on select "Orange Raw Stealth Black" at bounding box center [1124, 282] width 210 height 36
click at [1019, 264] on select "Orange Raw Stealth Black" at bounding box center [1124, 282] width 210 height 36
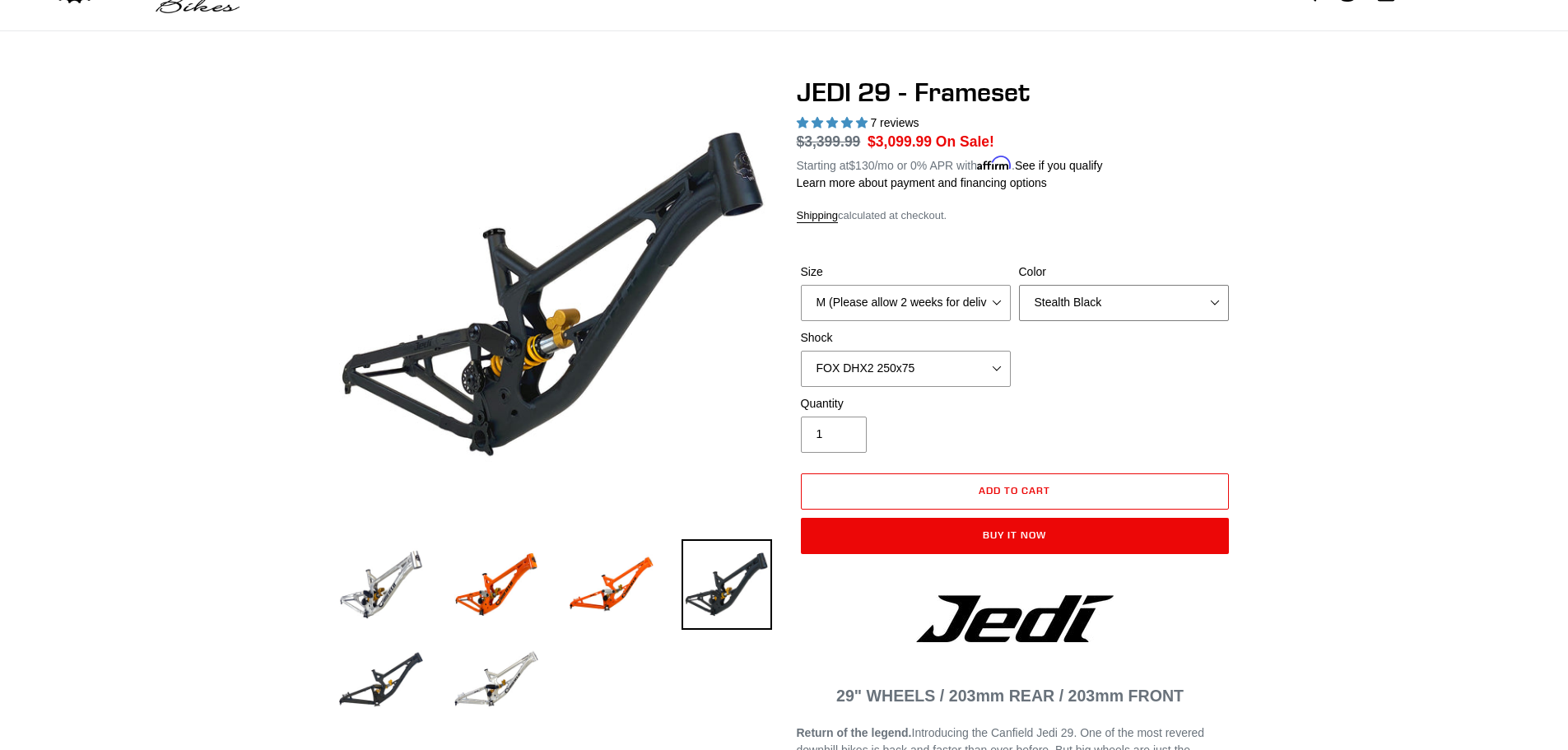
click at [1170, 293] on select "Orange Raw Stealth Black" at bounding box center [1124, 302] width 210 height 36
click at [1019, 284] on select "Orange Raw Stealth Black" at bounding box center [1124, 302] width 210 height 36
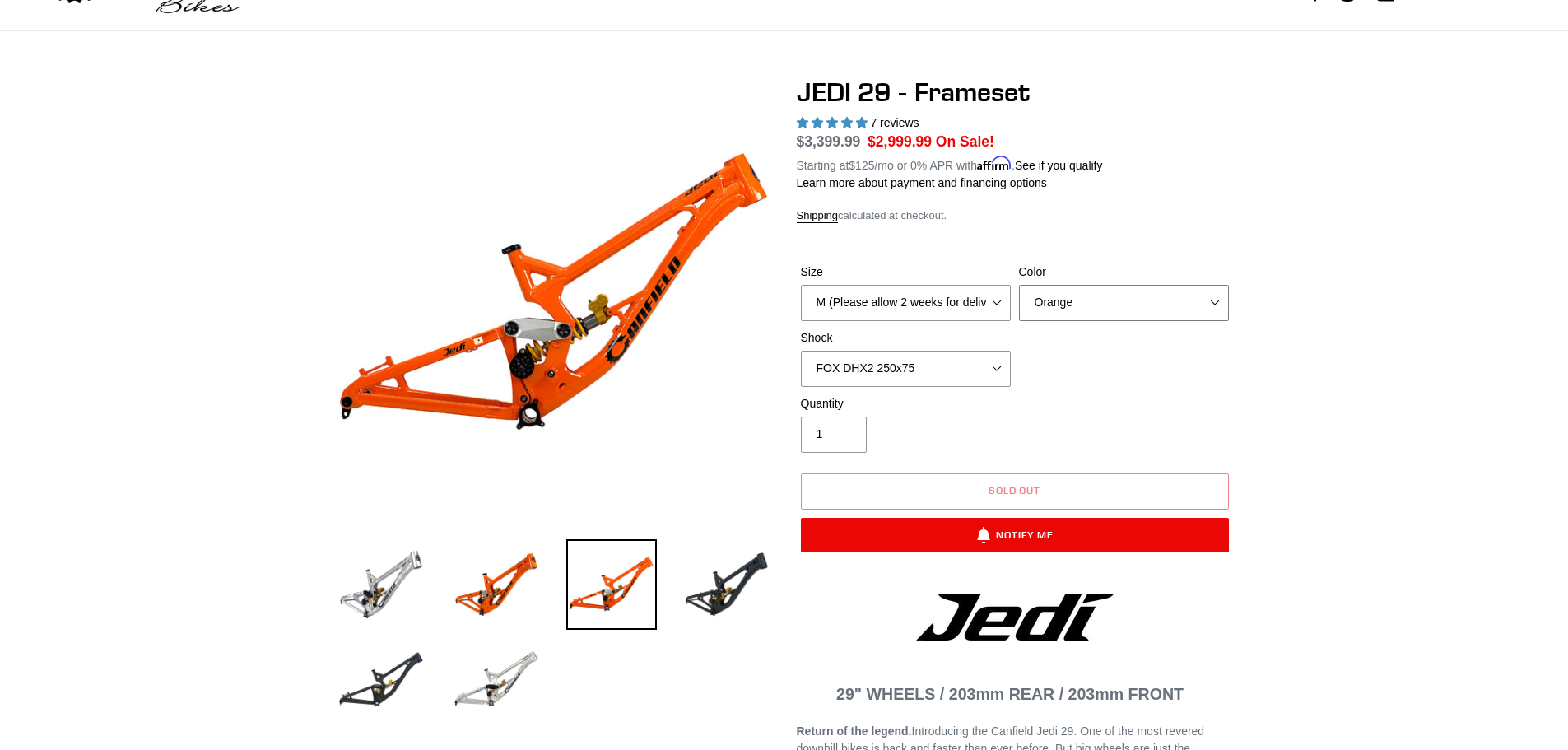
click at [1168, 292] on select "Orange Raw Stealth Black" at bounding box center [1124, 302] width 210 height 36
select select "Raw"
click at [1019, 284] on select "Orange Raw Stealth Black" at bounding box center [1124, 302] width 210 height 36
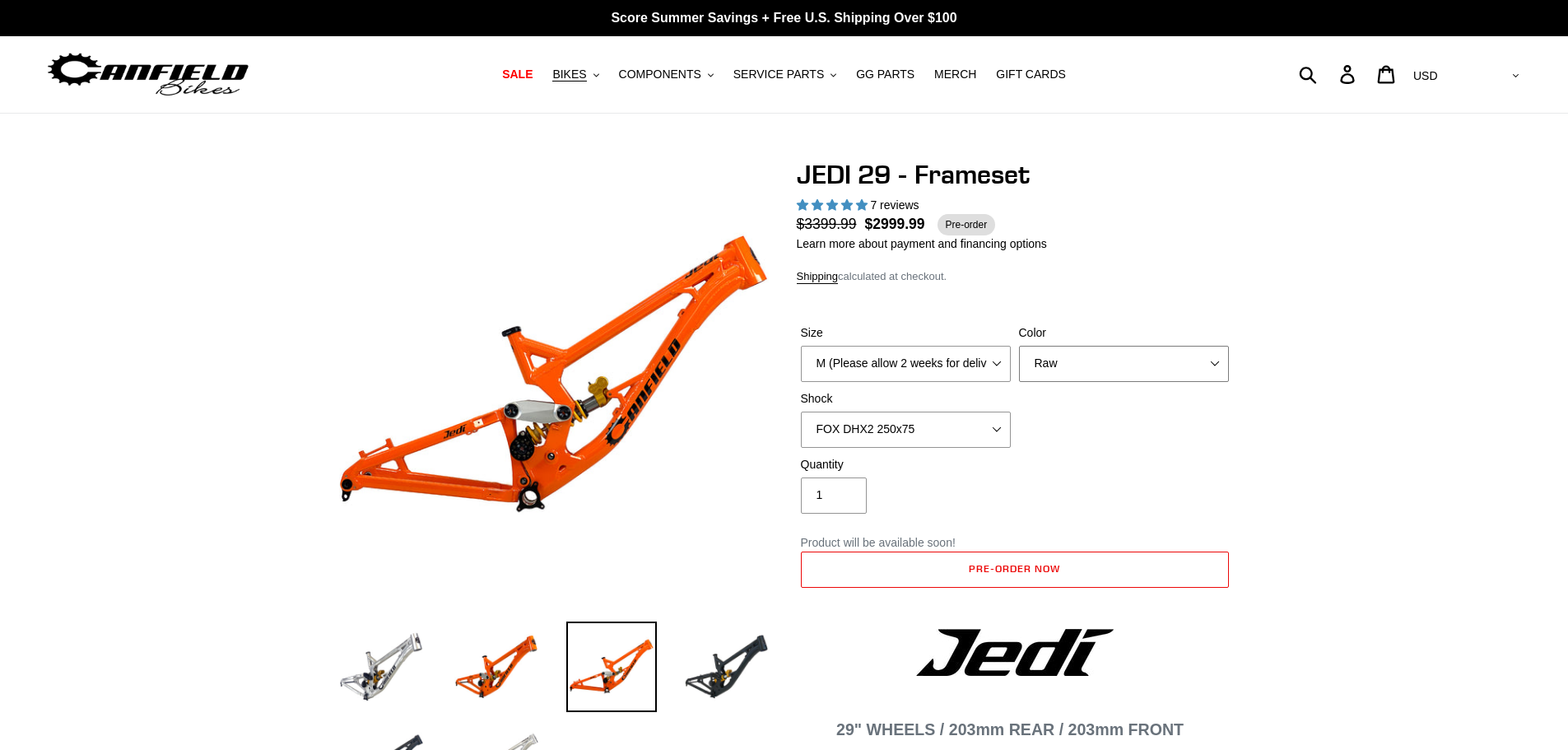
click at [1073, 368] on select "Orange Raw Stealth Black" at bounding box center [1124, 363] width 210 height 36
click at [1019, 345] on select "Orange Raw Stealth Black" at bounding box center [1124, 363] width 210 height 36
click at [403, 651] on img at bounding box center [381, 666] width 90 height 90
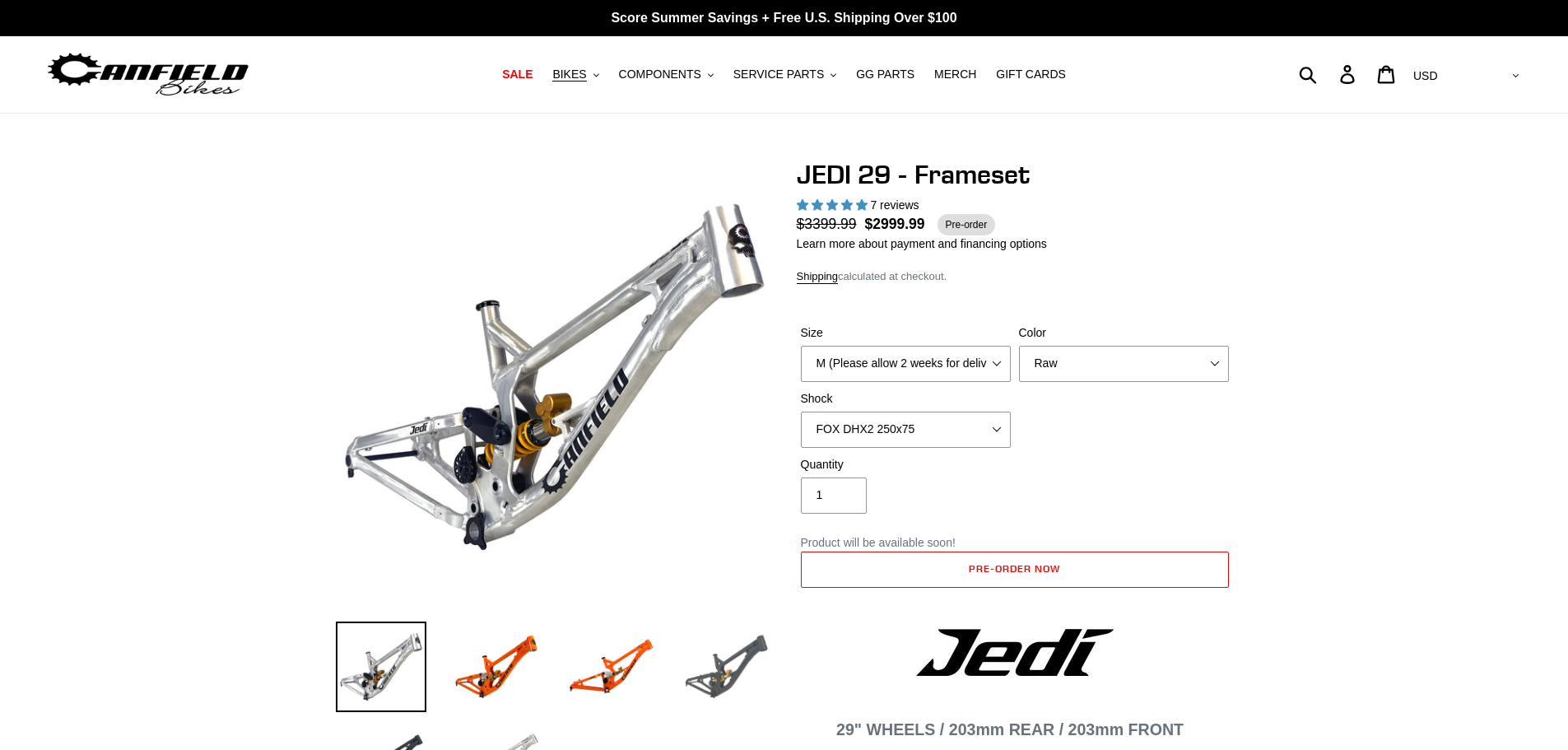
click at [744, 688] on img at bounding box center [726, 666] width 90 height 90
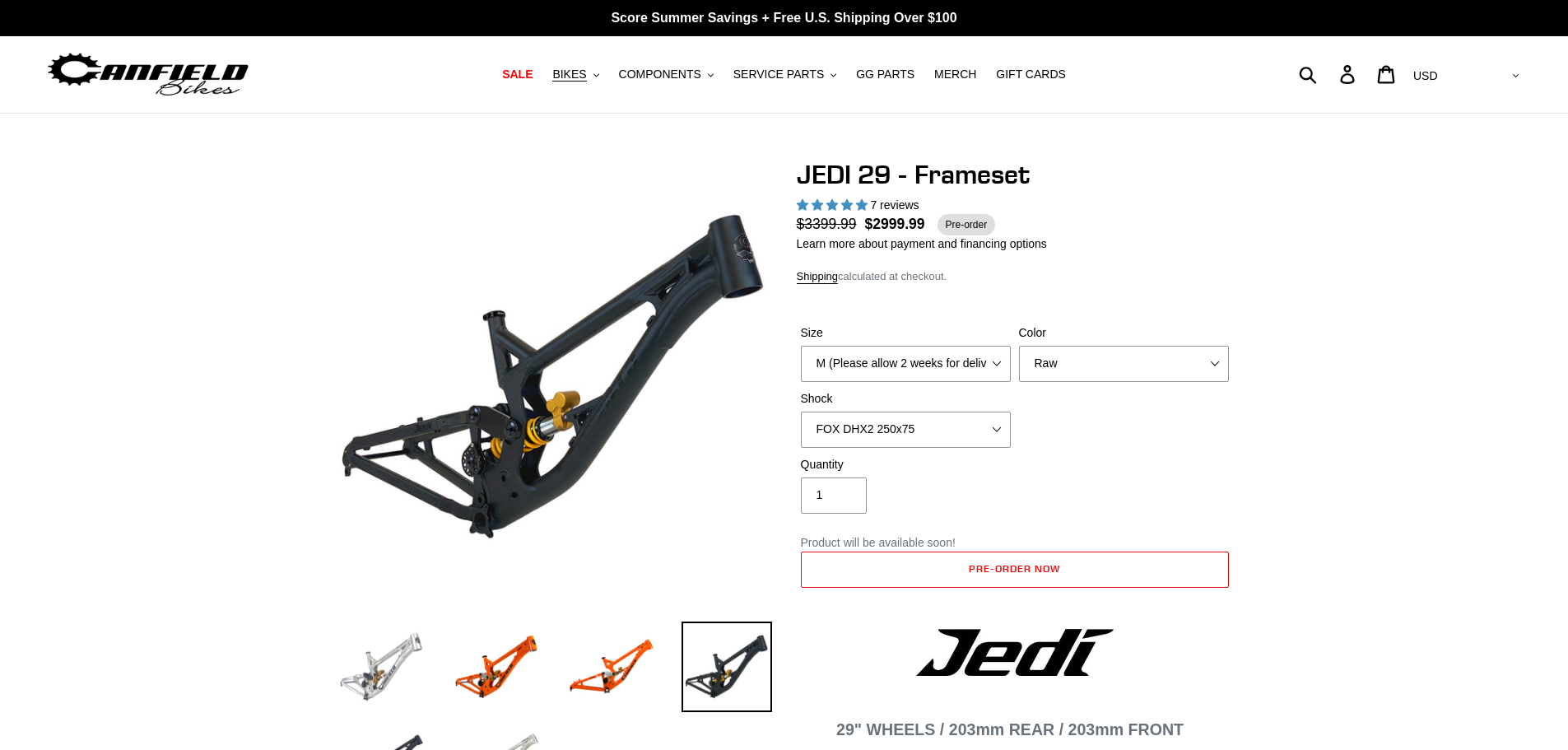
click at [417, 655] on img at bounding box center [381, 666] width 90 height 90
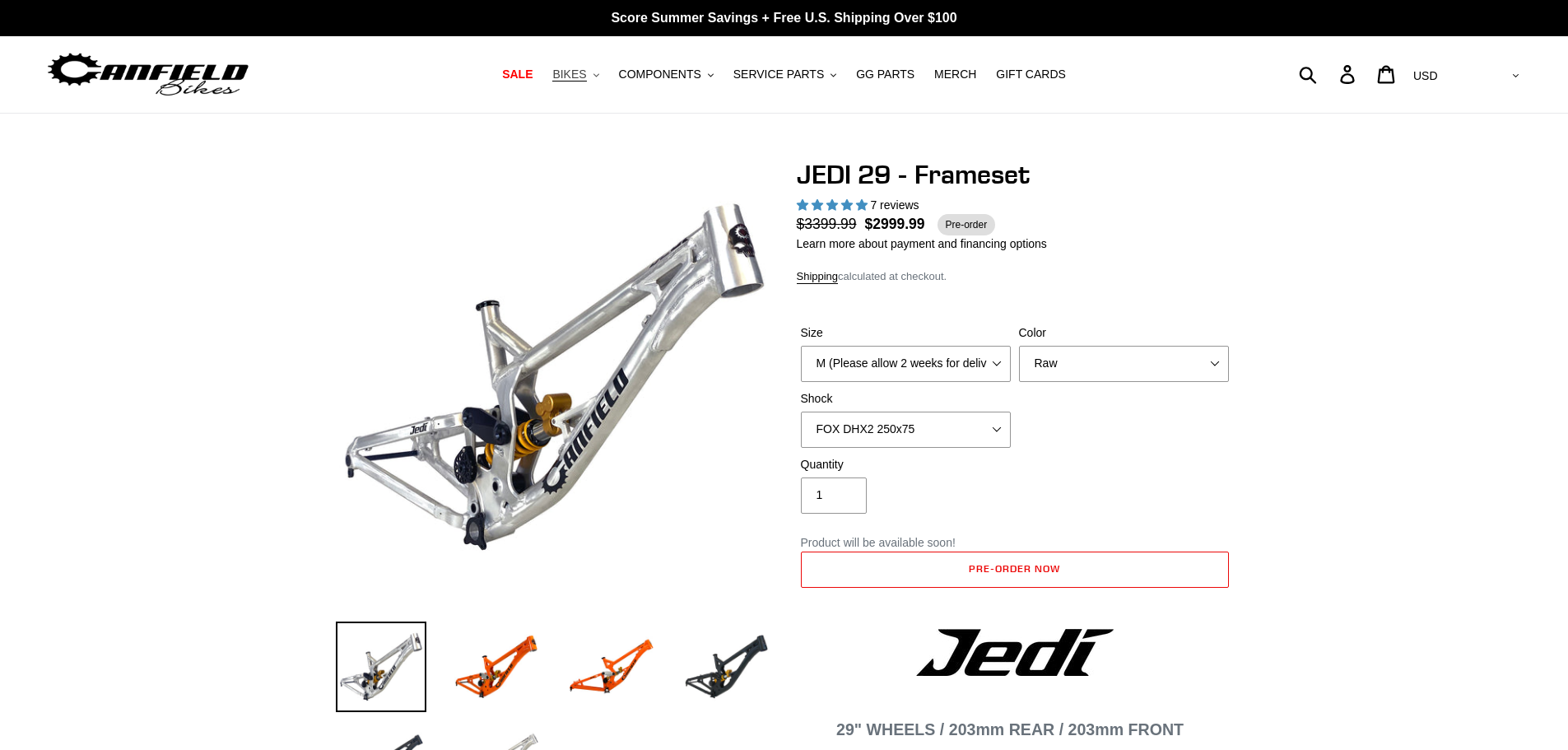
click at [603, 74] on button "BIKES .cls-1{fill:#231f20}" at bounding box center [575, 75] width 63 height 22
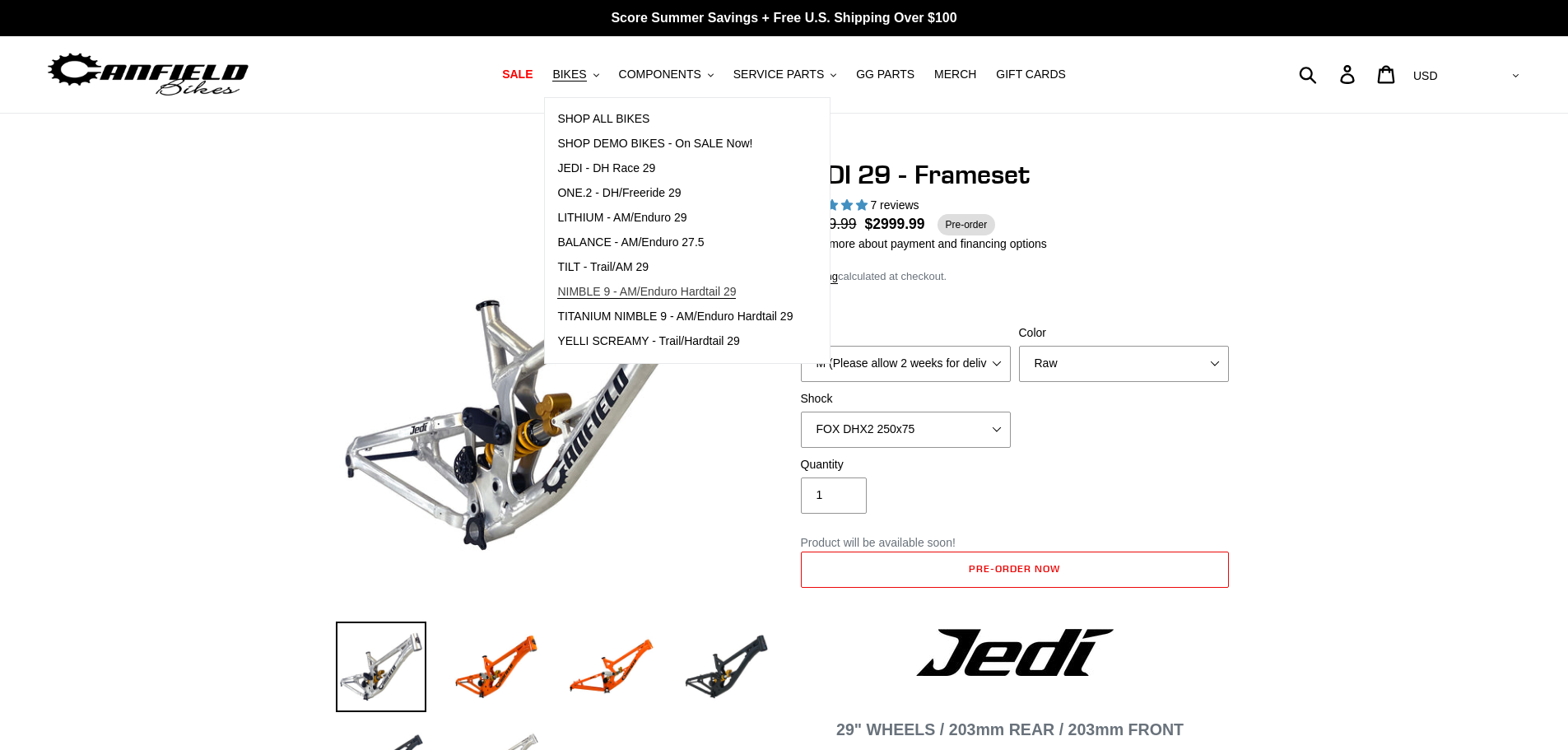
click at [635, 285] on span "NIMBLE 9 - AM/Enduro Hardtail 29" at bounding box center [647, 291] width 179 height 14
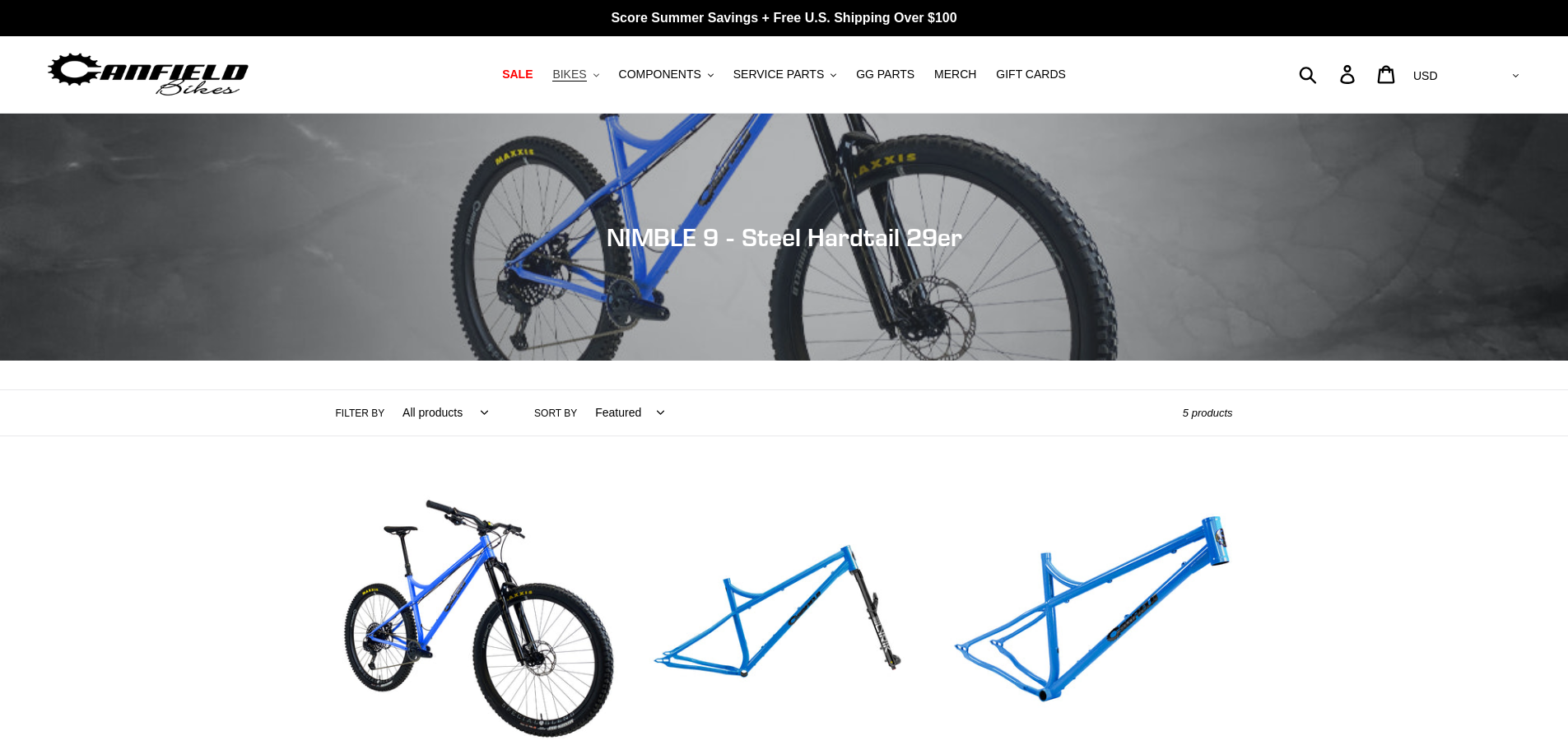
click at [586, 74] on span "BIKES" at bounding box center [569, 75] width 34 height 14
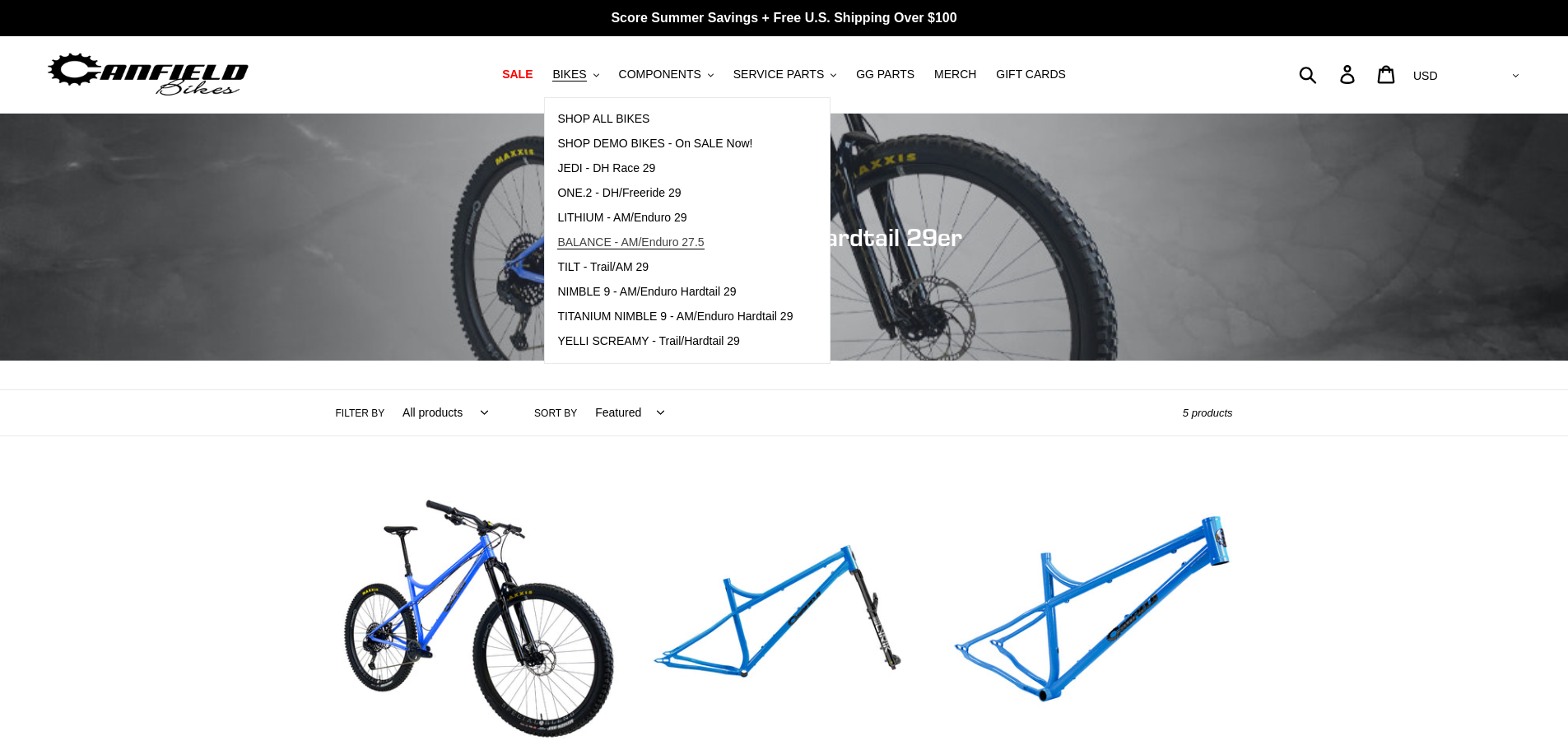
click at [609, 242] on span "BALANCE - AM/Enduro 27.5" at bounding box center [631, 242] width 147 height 14
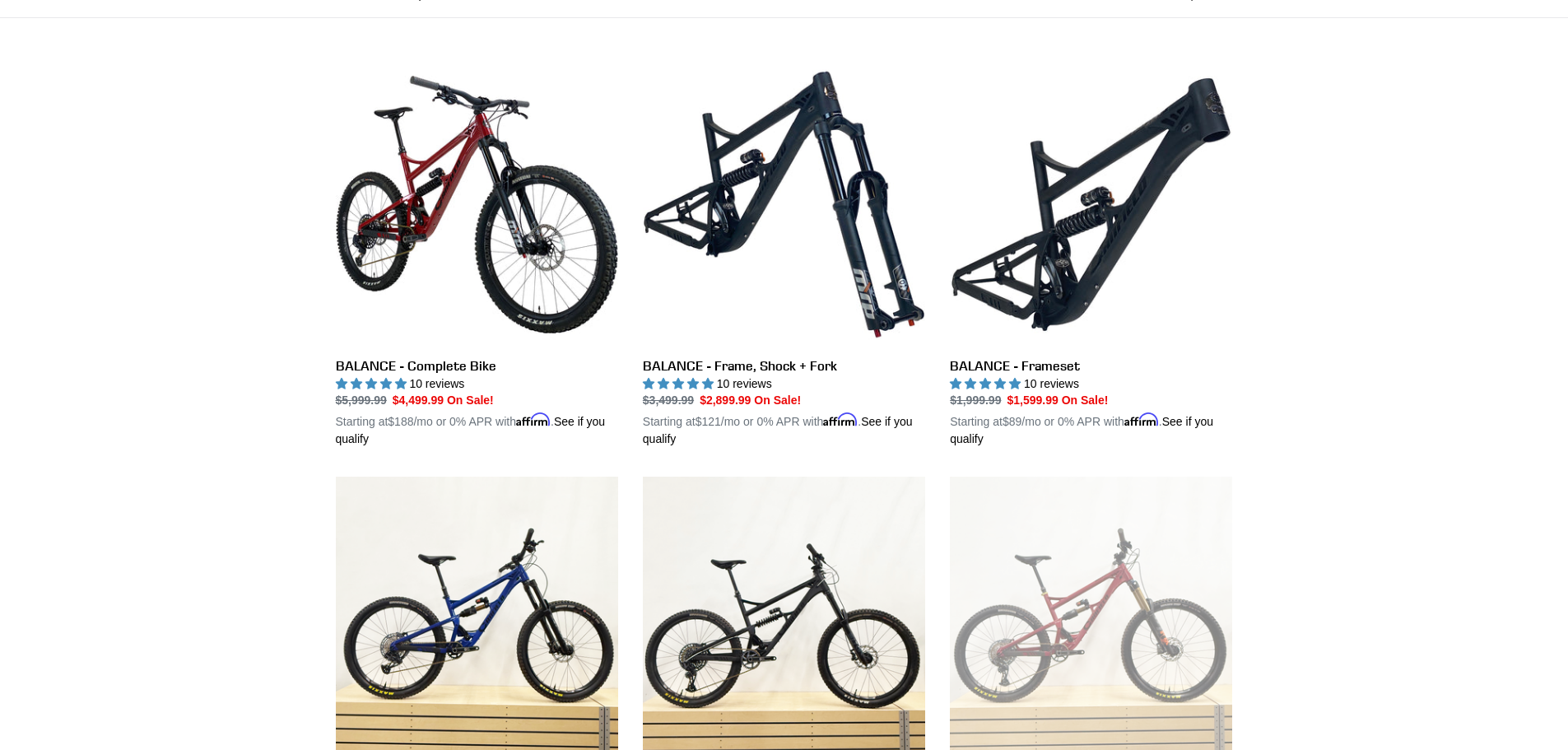
scroll to position [412, 0]
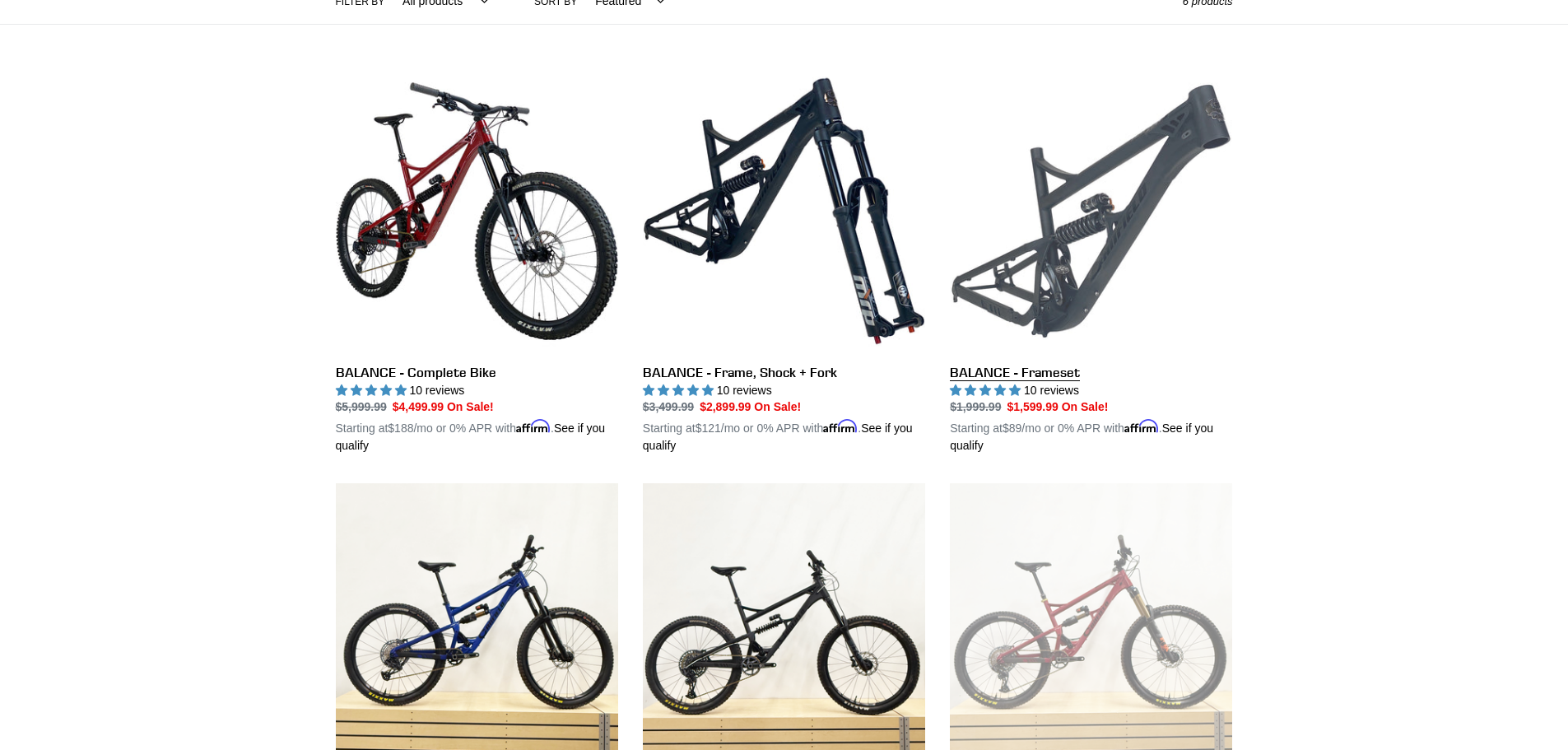
click at [1120, 271] on link "BALANCE - Frameset" at bounding box center [1091, 262] width 283 height 385
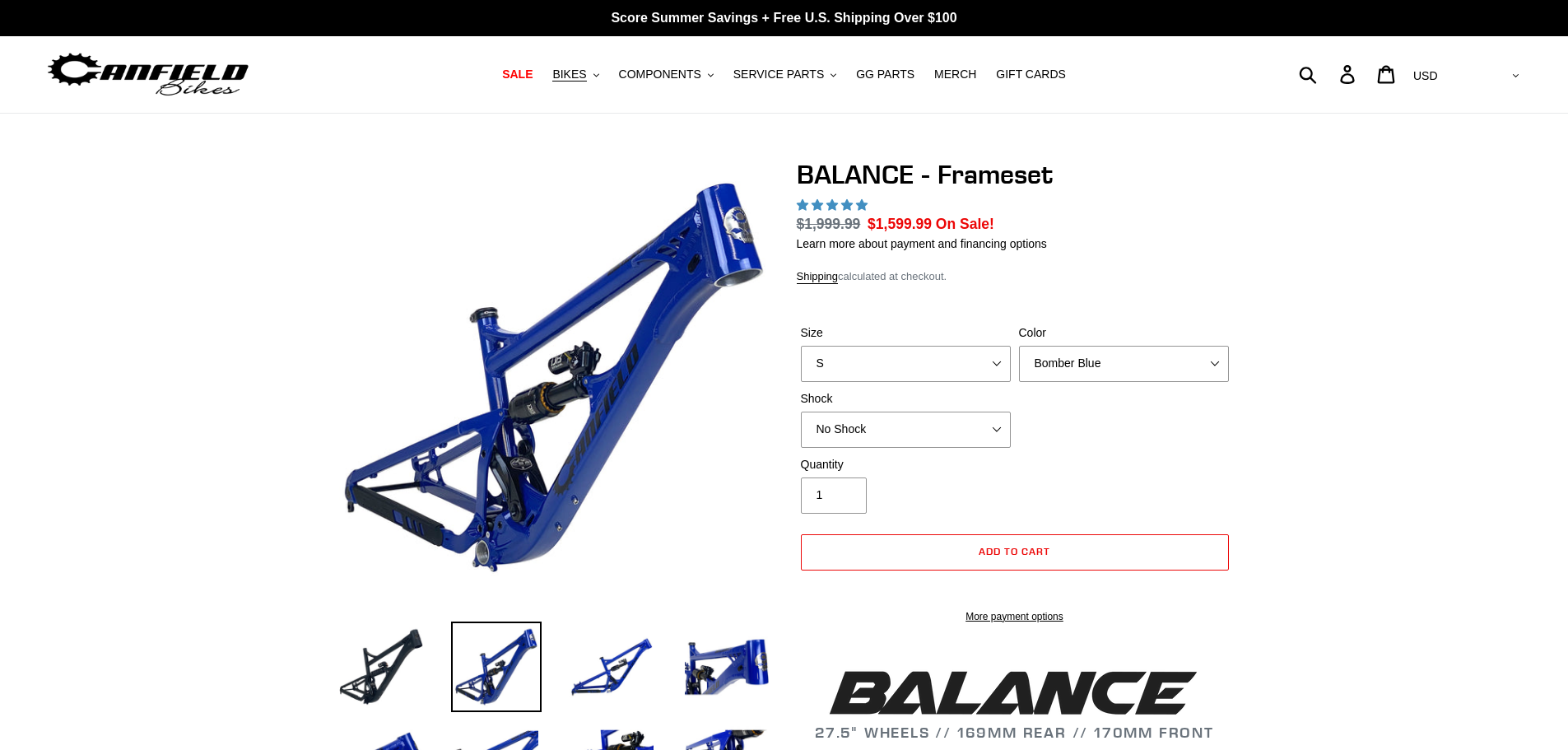
select select "highest-rating"
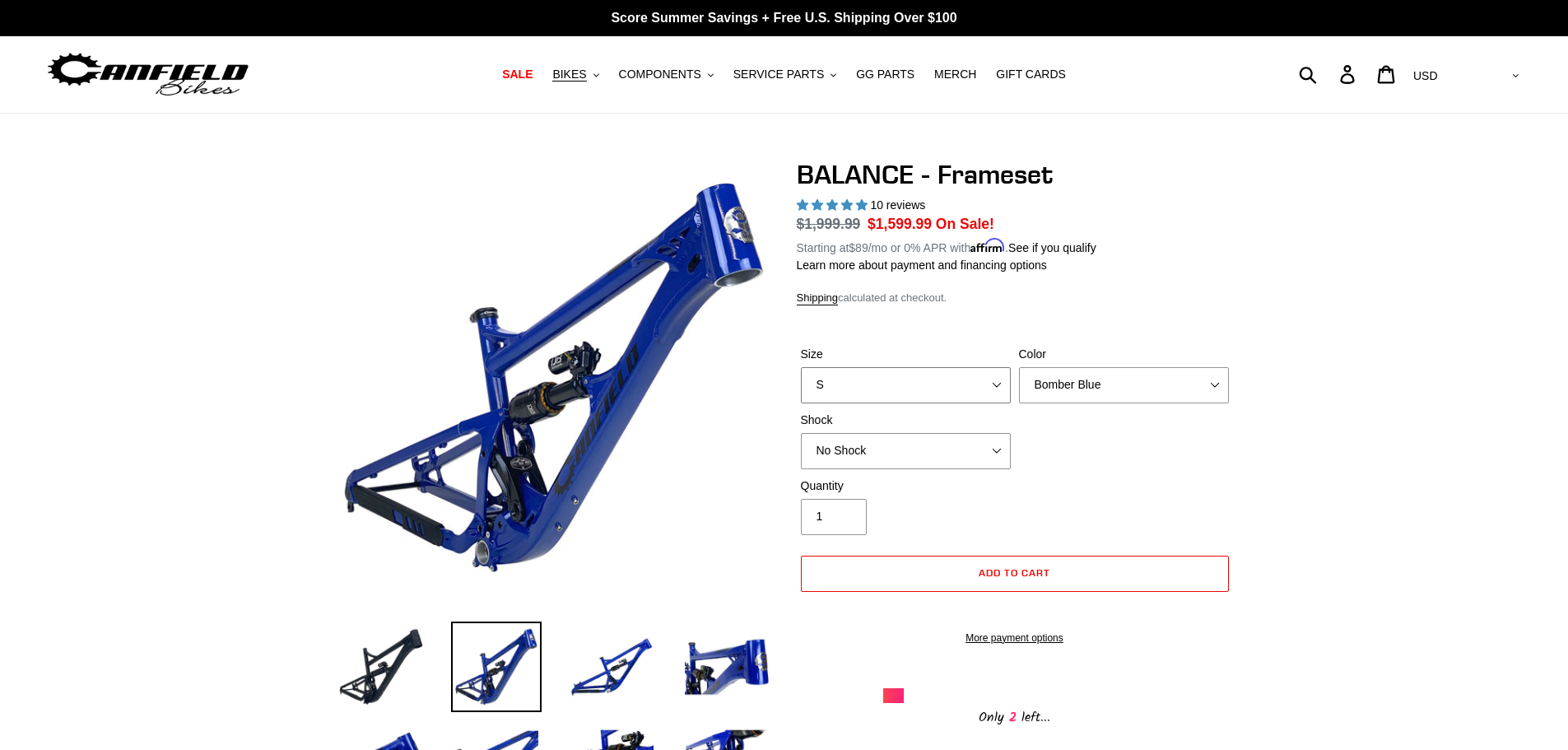
click at [992, 383] on select "S M L XL" at bounding box center [906, 385] width 210 height 36
select select "M"
click at [801, 367] on select "S M L XL" at bounding box center [906, 385] width 210 height 36
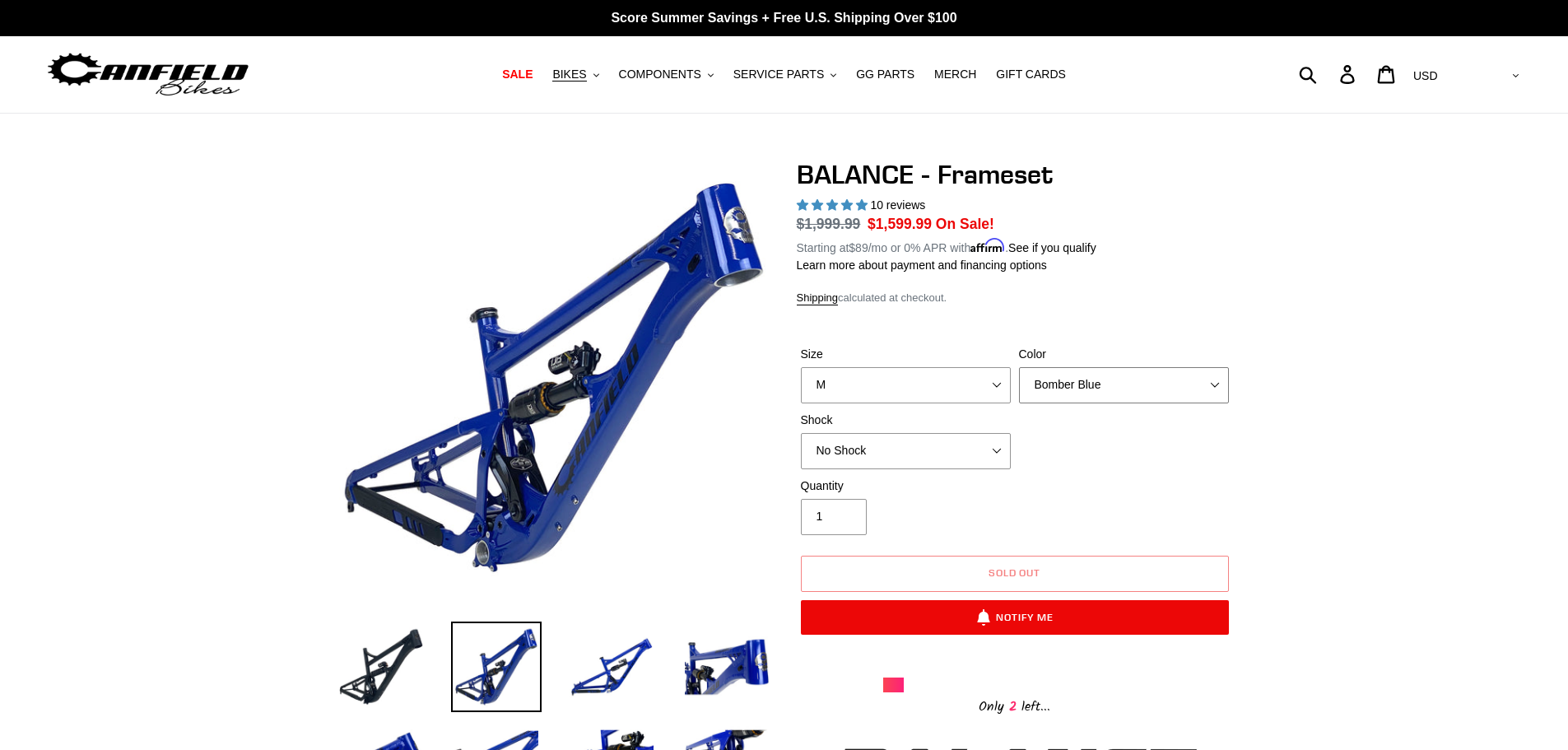
click at [1131, 387] on select "Bomber Blue Goat's Blood Stealth Black" at bounding box center [1124, 385] width 210 height 36
click at [1019, 367] on select "Bomber Blue Goat's Blood Stealth Black" at bounding box center [1124, 385] width 210 height 36
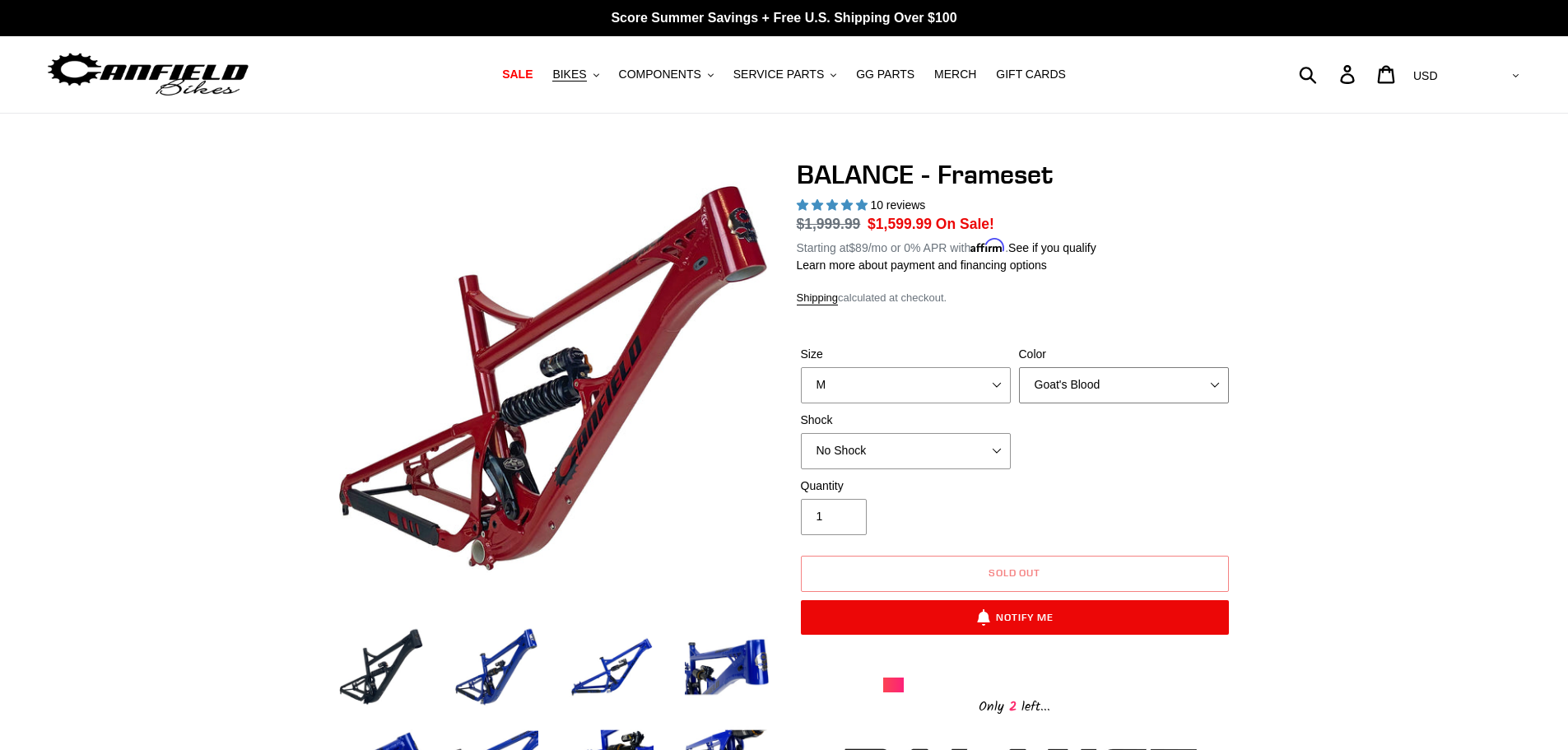
click at [1142, 390] on select "Bomber Blue Goat's Blood Stealth Black" at bounding box center [1124, 385] width 210 height 36
click at [1019, 367] on select "Bomber Blue Goat's Blood Stealth Black" at bounding box center [1124, 385] width 210 height 36
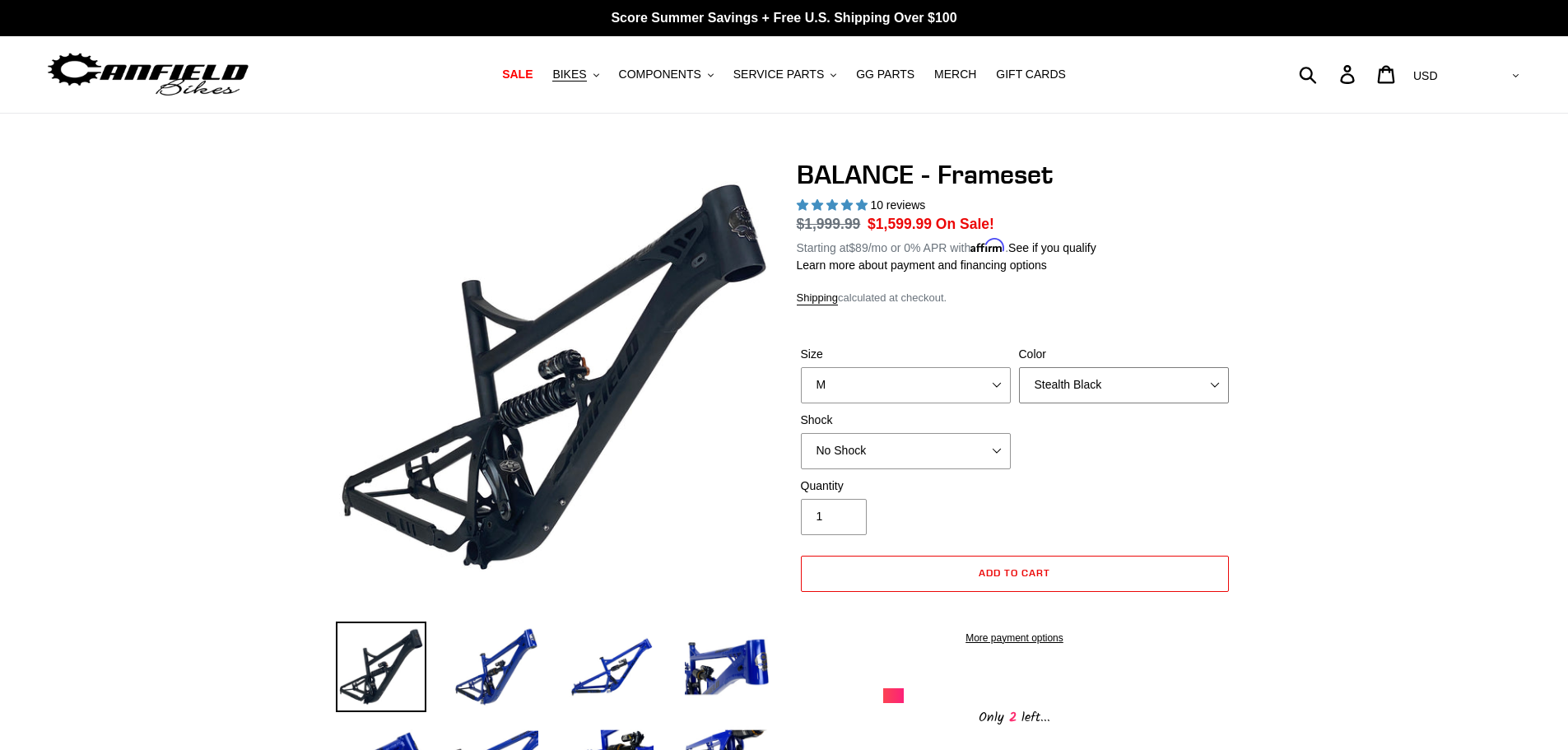
click at [1213, 392] on select "Bomber Blue Goat's Blood Stealth Black" at bounding box center [1124, 385] width 210 height 36
click at [1019, 367] on select "Bomber Blue Goat's Blood Stealth Black" at bounding box center [1124, 385] width 210 height 36
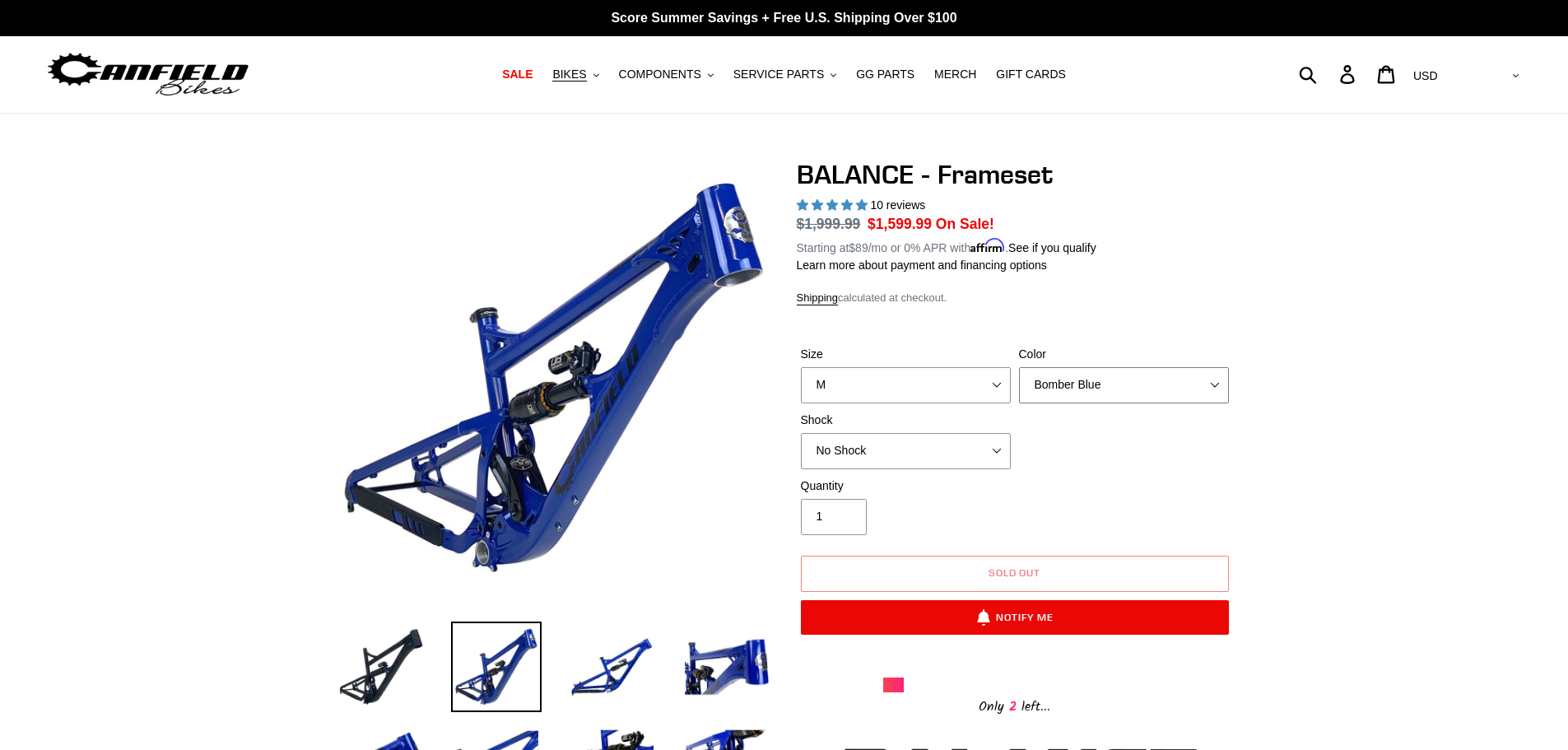
drag, startPoint x: 1188, startPoint y: 376, endPoint x: 1187, endPoint y: 386, distance: 10.0
click at [1188, 377] on select "Bomber Blue Goat's Blood Stealth Black" at bounding box center [1124, 385] width 210 height 36
click at [1019, 367] on select "Bomber Blue Goat's Blood Stealth Black" at bounding box center [1124, 385] width 210 height 36
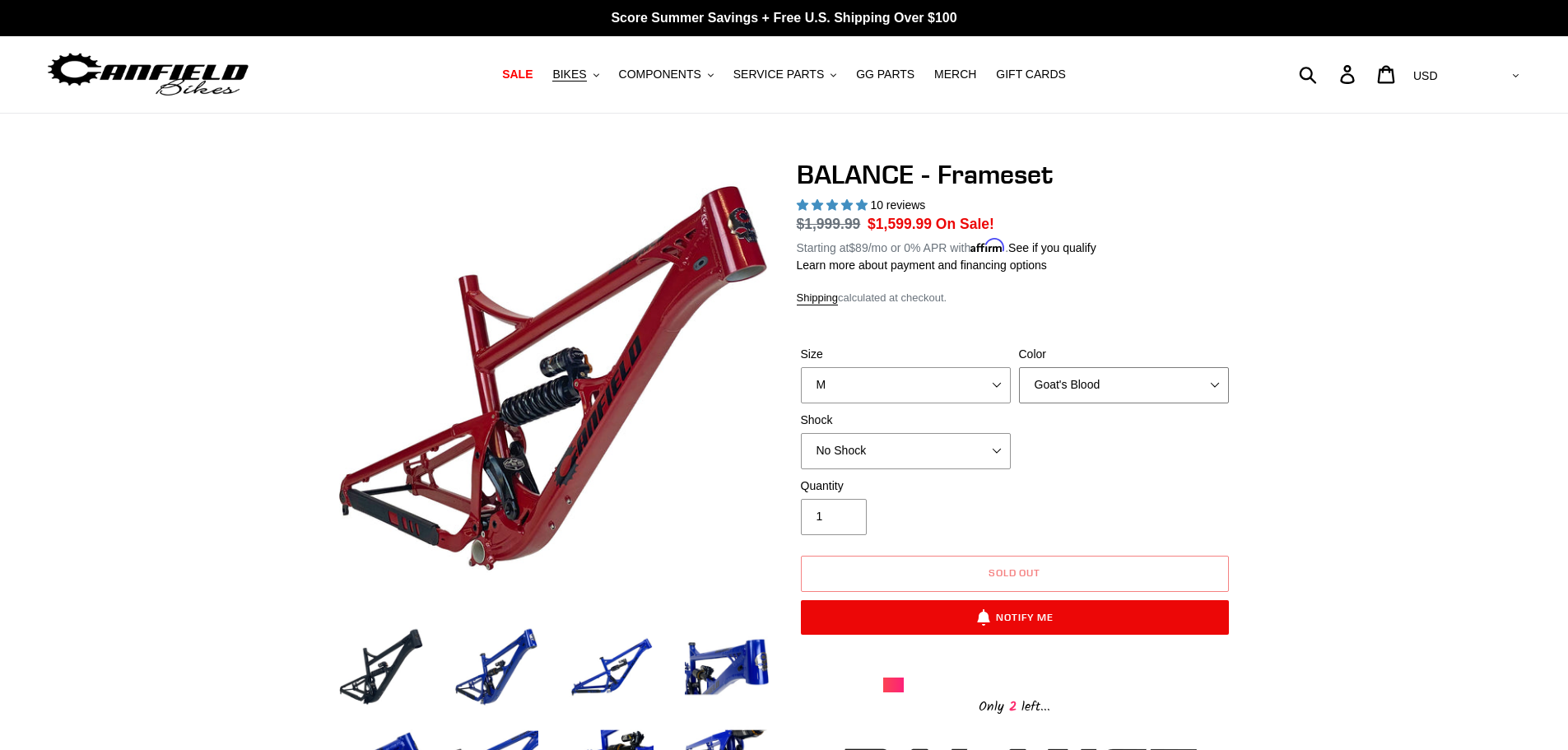
click at [1179, 387] on select "Bomber Blue Goat's Blood Stealth Black" at bounding box center [1124, 385] width 210 height 36
select select "Stealth Black"
click at [1019, 367] on select "Bomber Blue Goat's Blood Stealth Black" at bounding box center [1124, 385] width 210 height 36
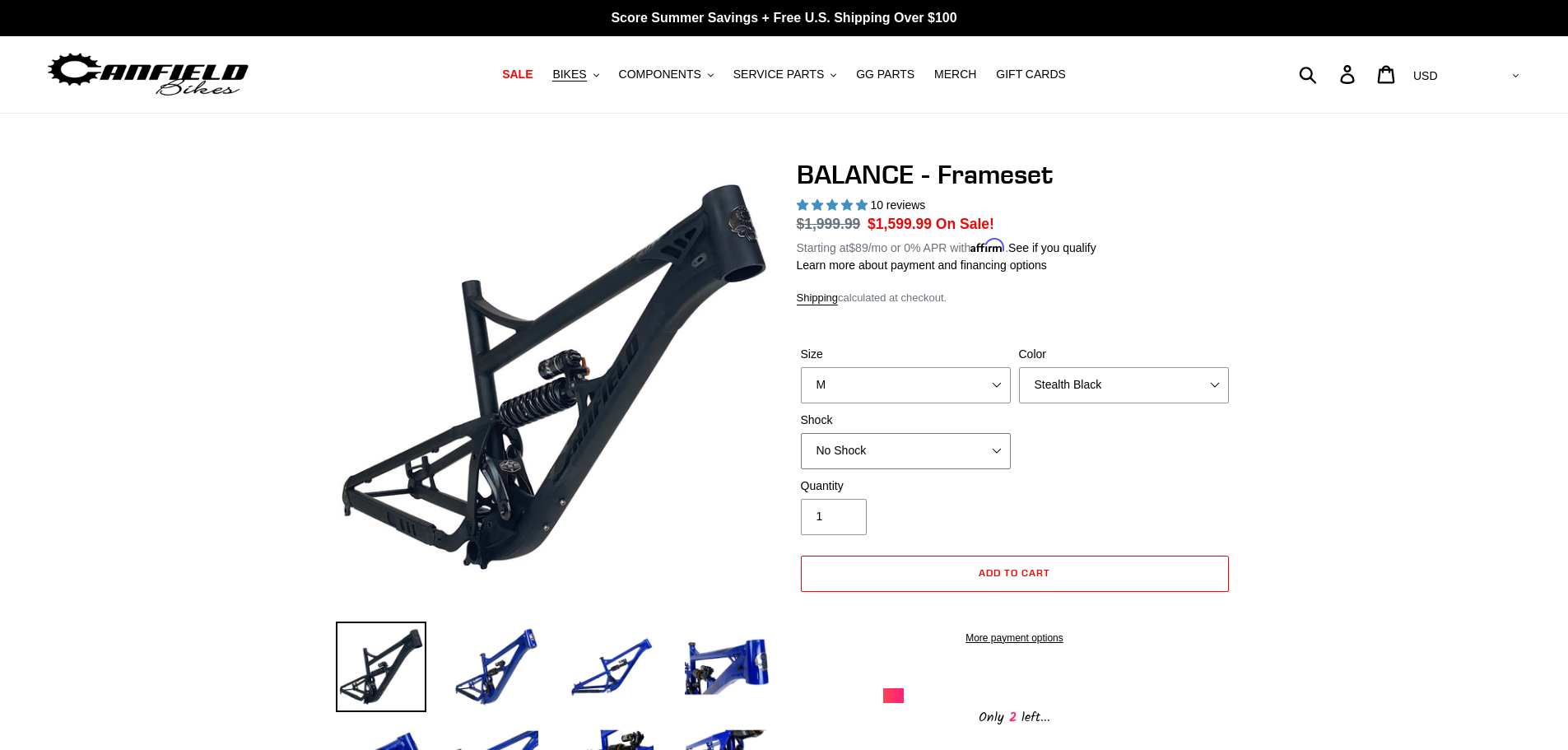
click at [969, 457] on select "No Shock Cane Creek Kitsuma Air Öhlins TTX2 Air EXT Storia V3-S" at bounding box center [906, 451] width 210 height 36
click at [967, 452] on select "No Shock Cane Creek Kitsuma Air Öhlins TTX2 Air EXT Storia V3-S" at bounding box center [906, 451] width 210 height 36
click at [605, 84] on button "BIKES .cls-1{fill:#231f20}" at bounding box center [575, 75] width 63 height 22
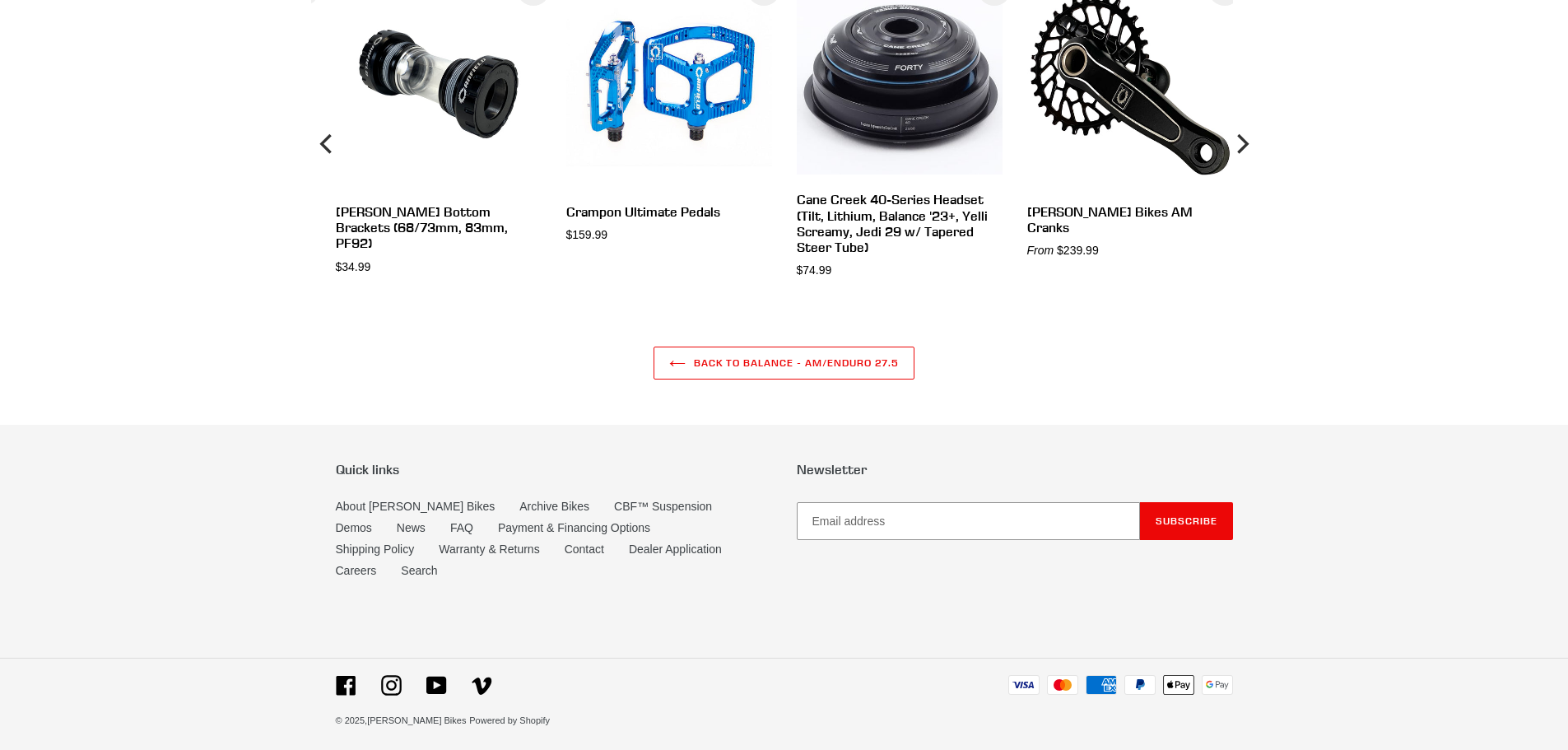
scroll to position [5027, 0]
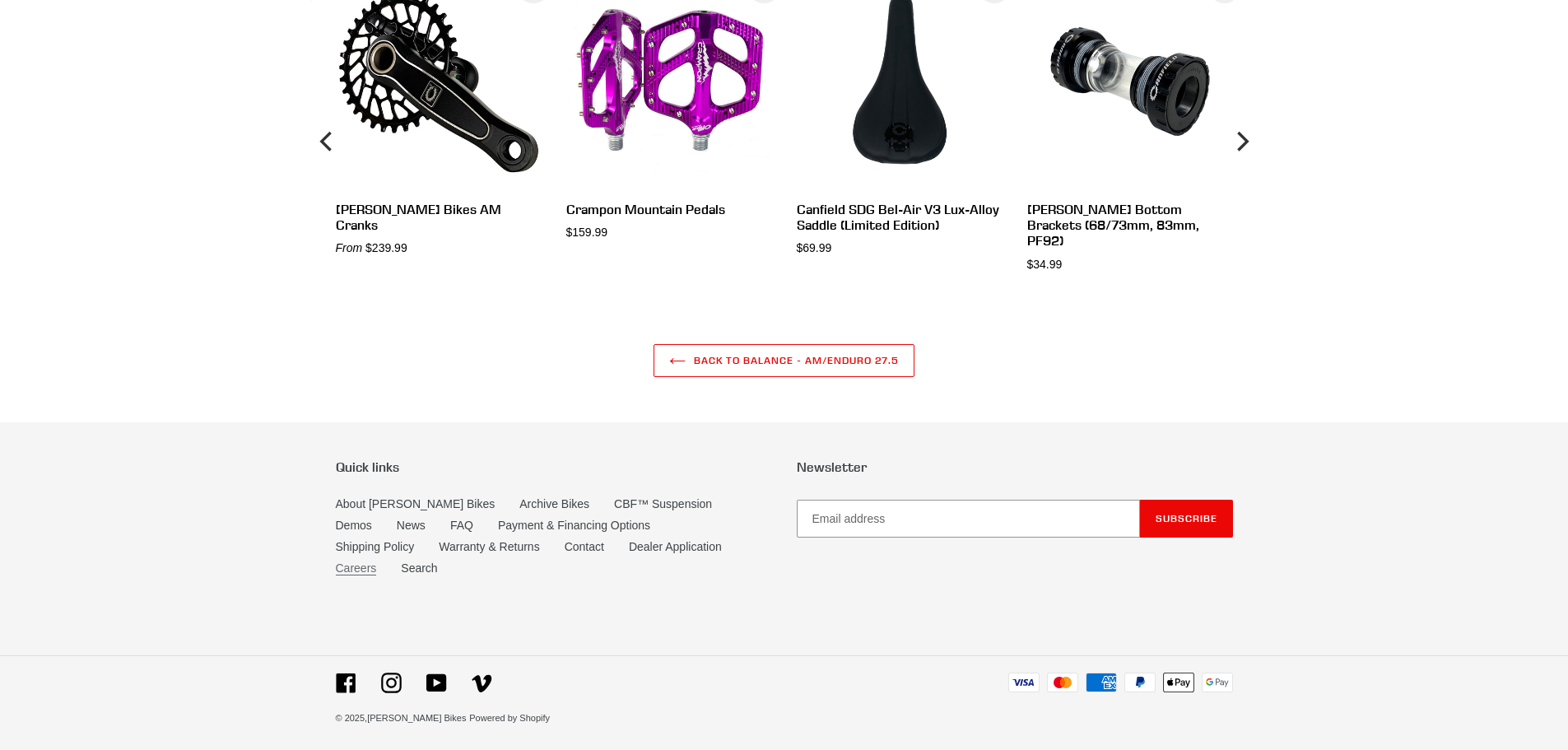
click at [377, 567] on link "Careers" at bounding box center [357, 568] width 41 height 14
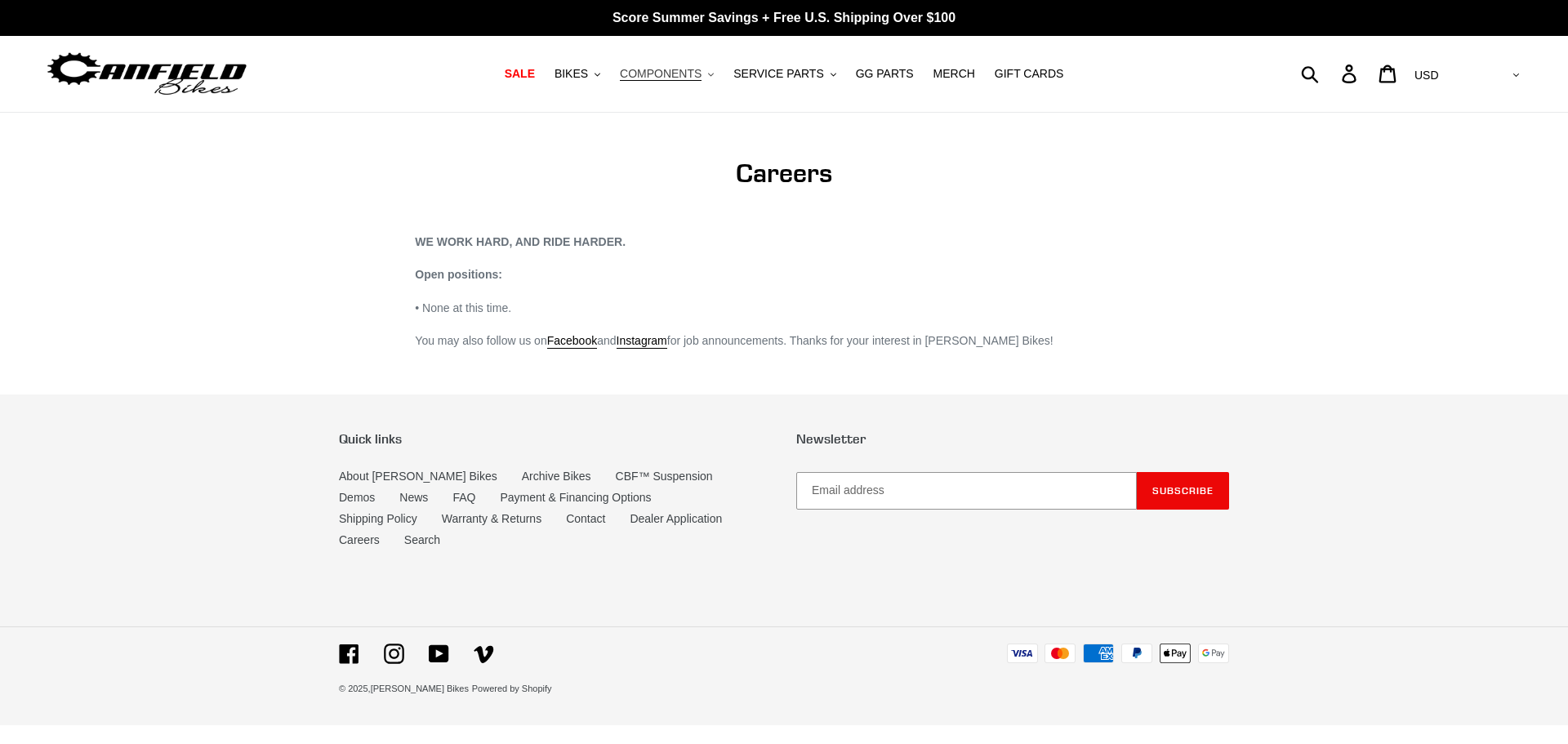
click at [712, 74] on button "COMPONENTS .cls-1{fill:#231f20}" at bounding box center [667, 74] width 110 height 22
